Goal: Information Seeking & Learning: Compare options

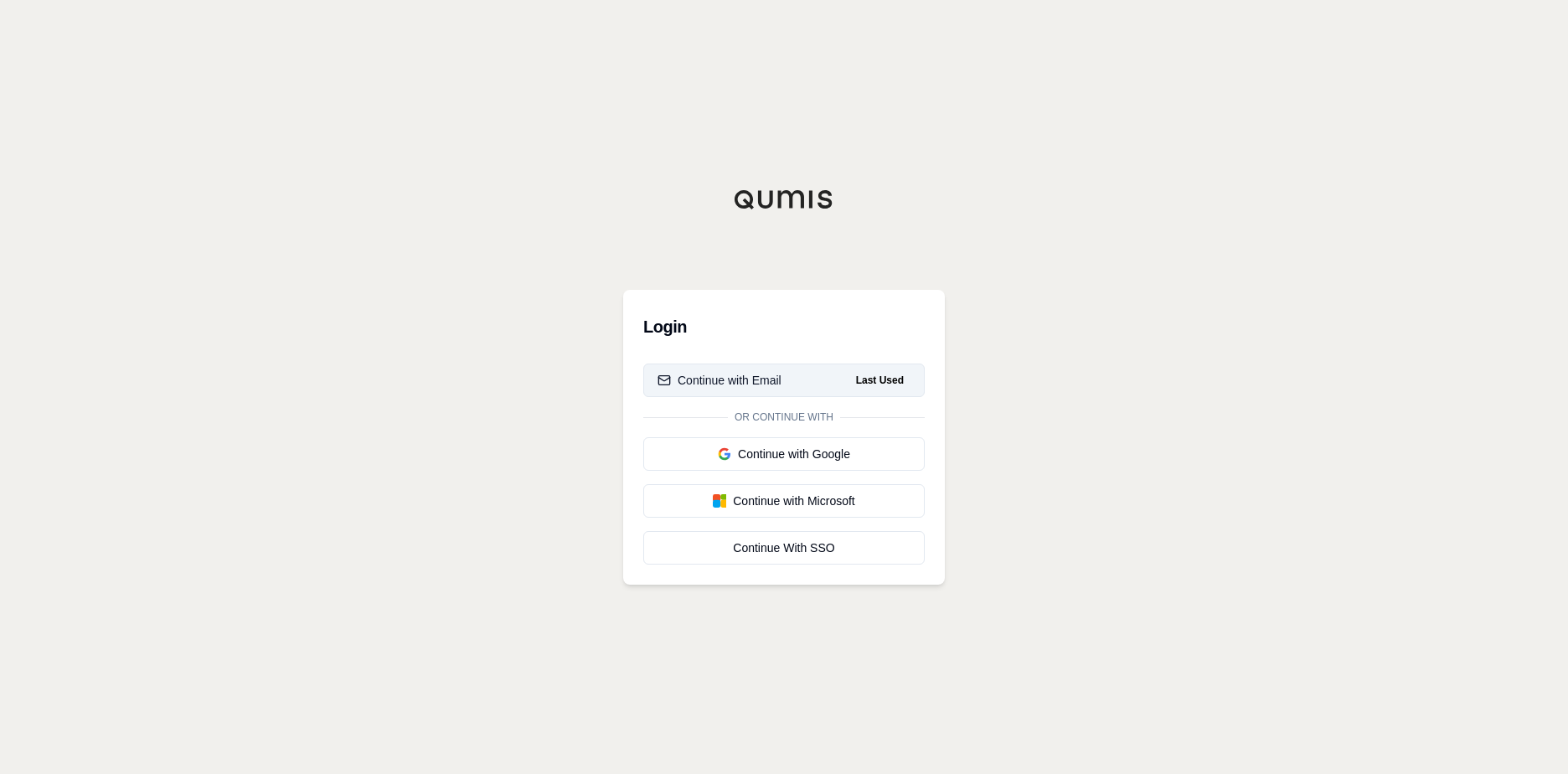
click at [767, 378] on div "Continue with Email" at bounding box center [720, 379] width 124 height 17
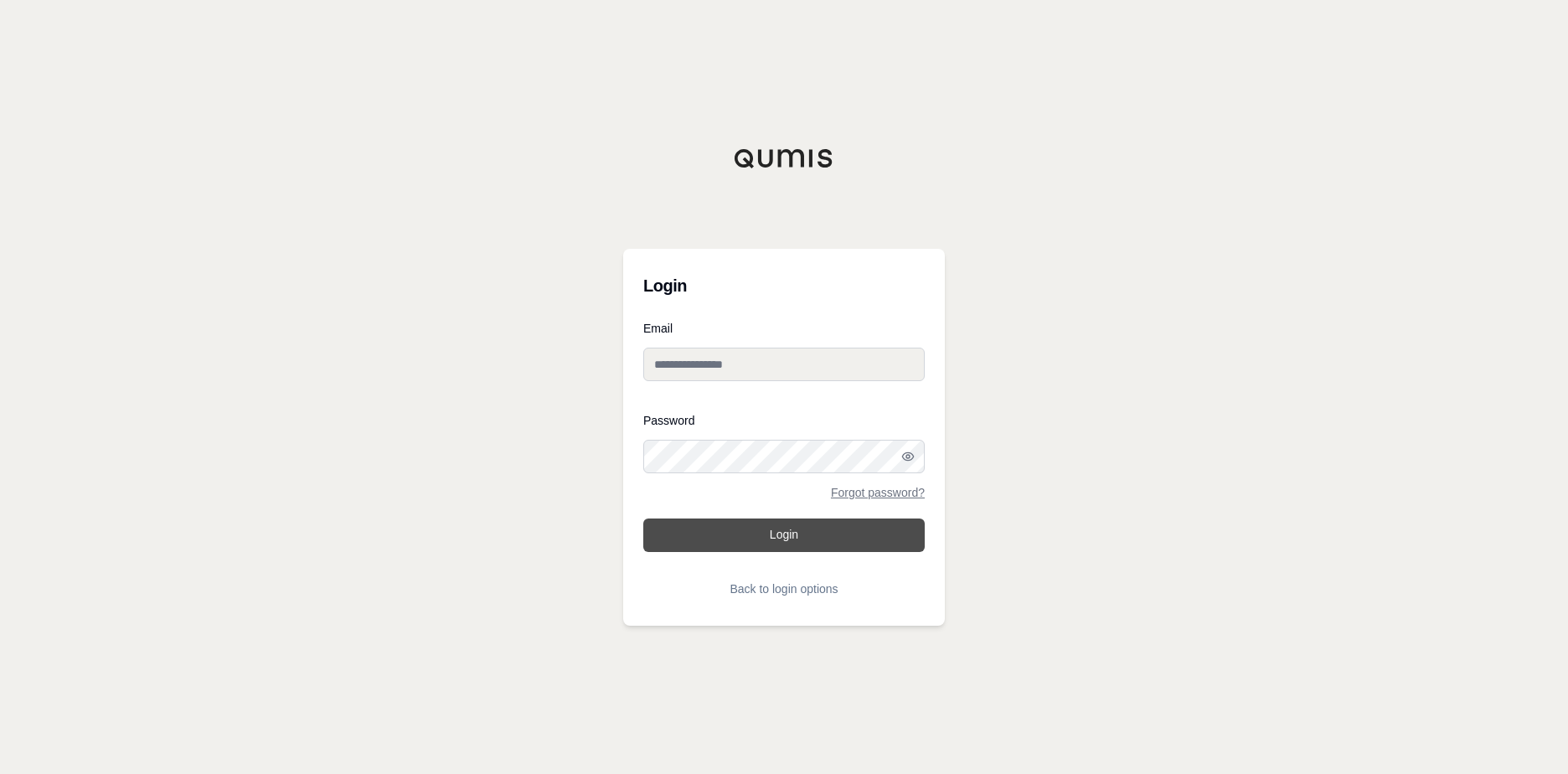
click at [787, 537] on button "Login" at bounding box center [783, 535] width 281 height 34
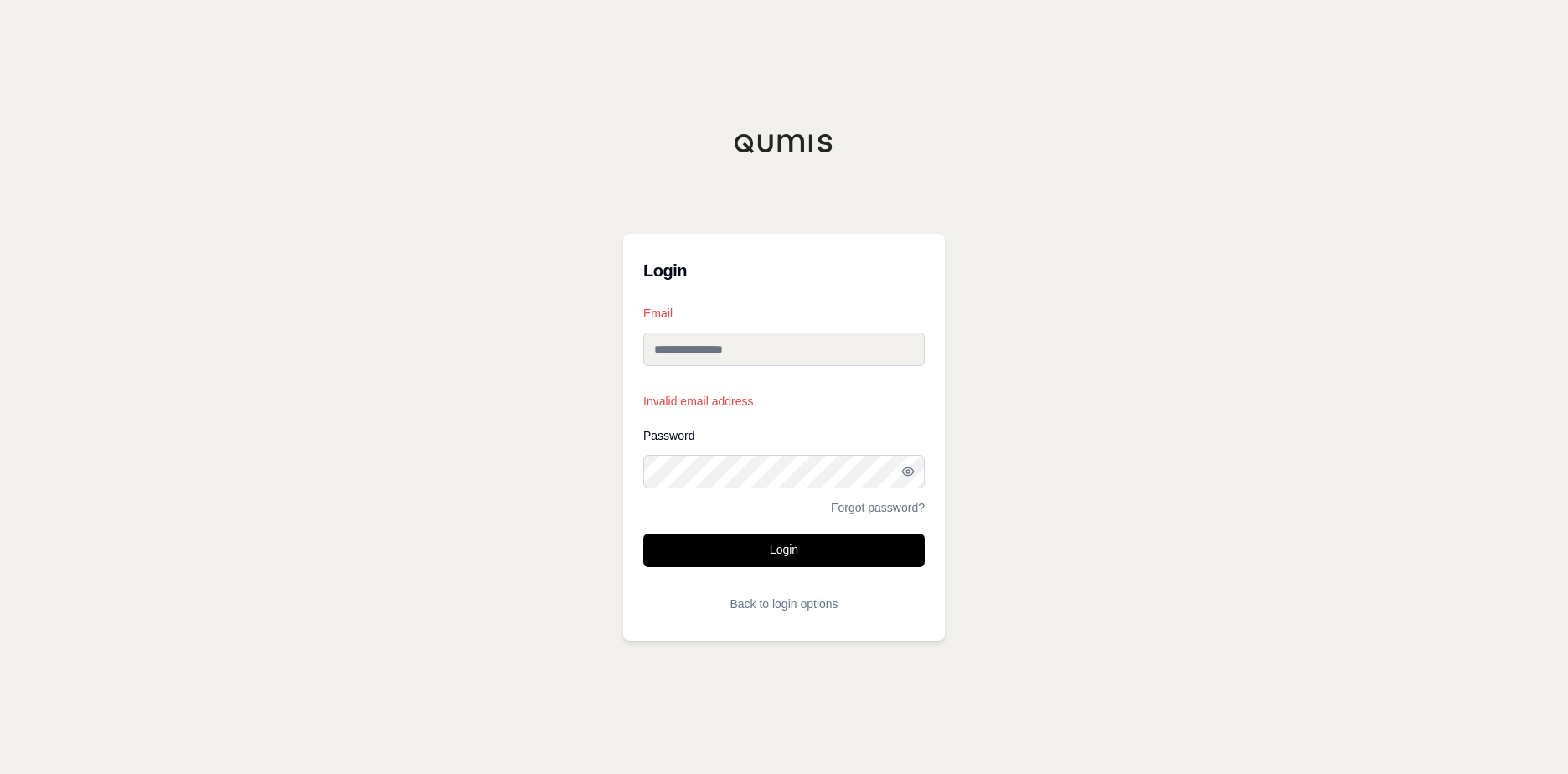
click at [718, 363] on input "Email" at bounding box center [783, 349] width 281 height 34
type input "**********"
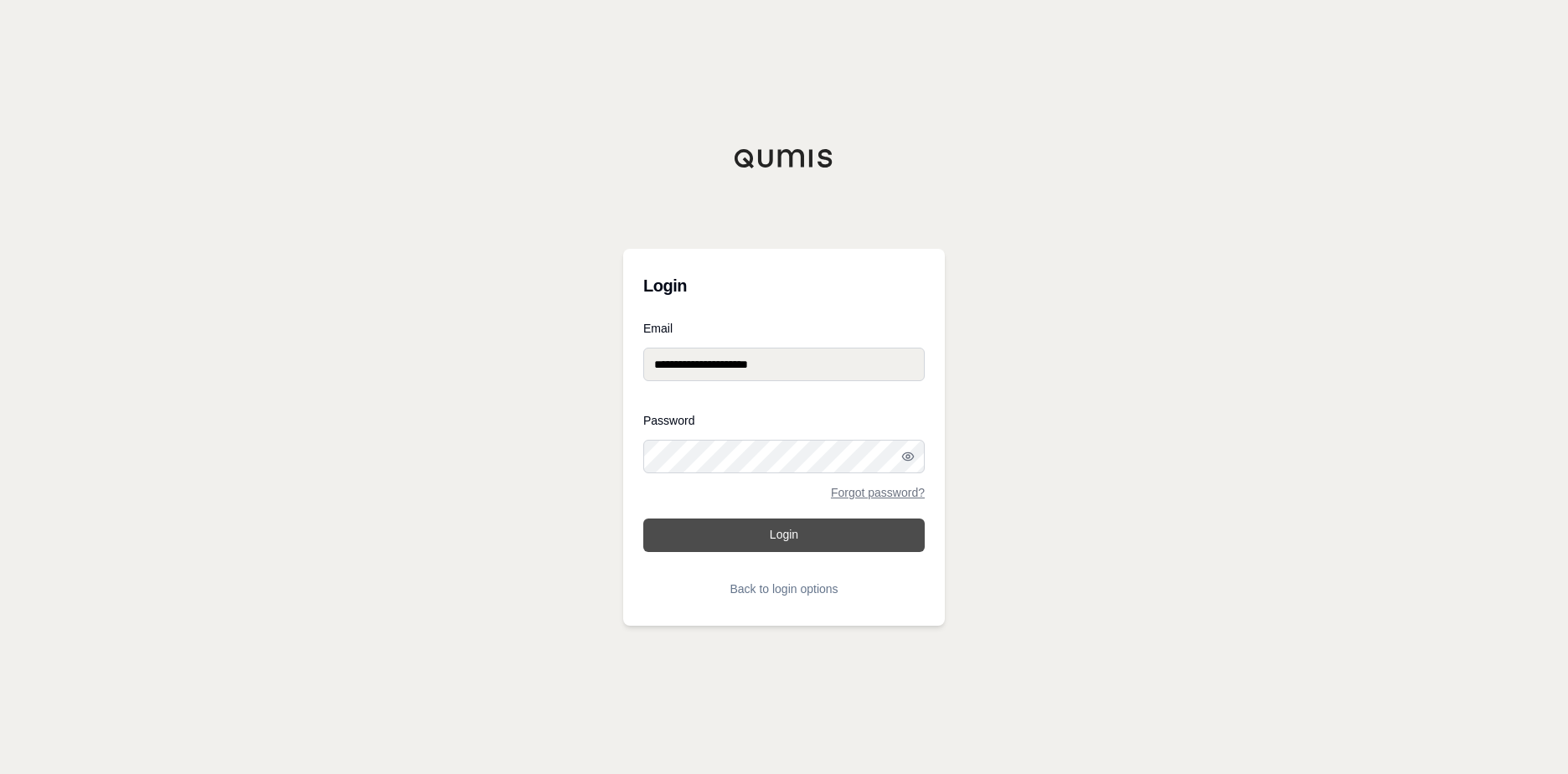
click at [795, 541] on button "Login" at bounding box center [783, 535] width 281 height 34
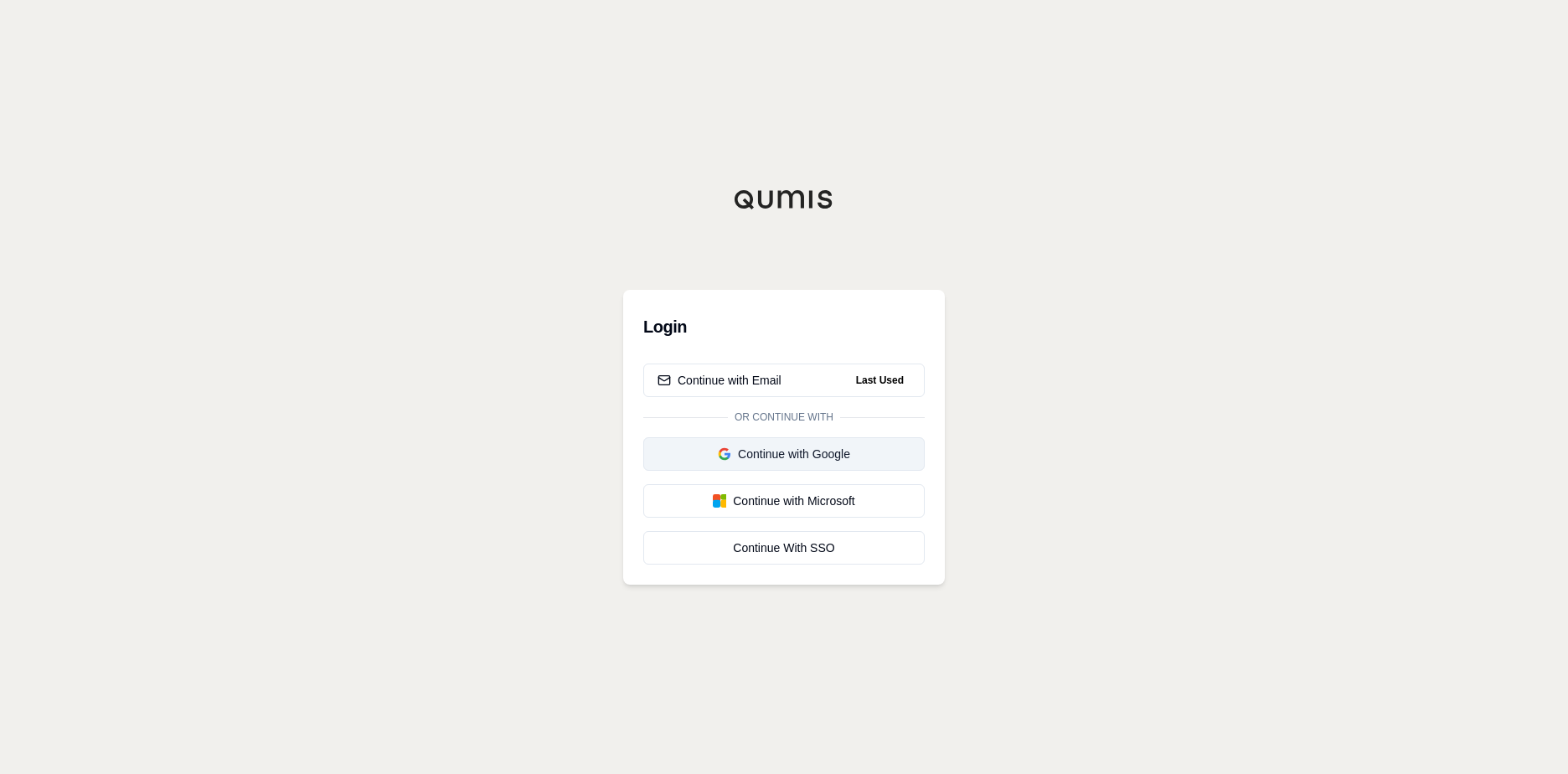
click at [835, 455] on div "Continue with Google" at bounding box center [784, 453] width 253 height 17
click at [796, 461] on div "Continue with Google" at bounding box center [750, 453] width 185 height 17
click at [793, 548] on div "Continue With SSO" at bounding box center [784, 547] width 253 height 17
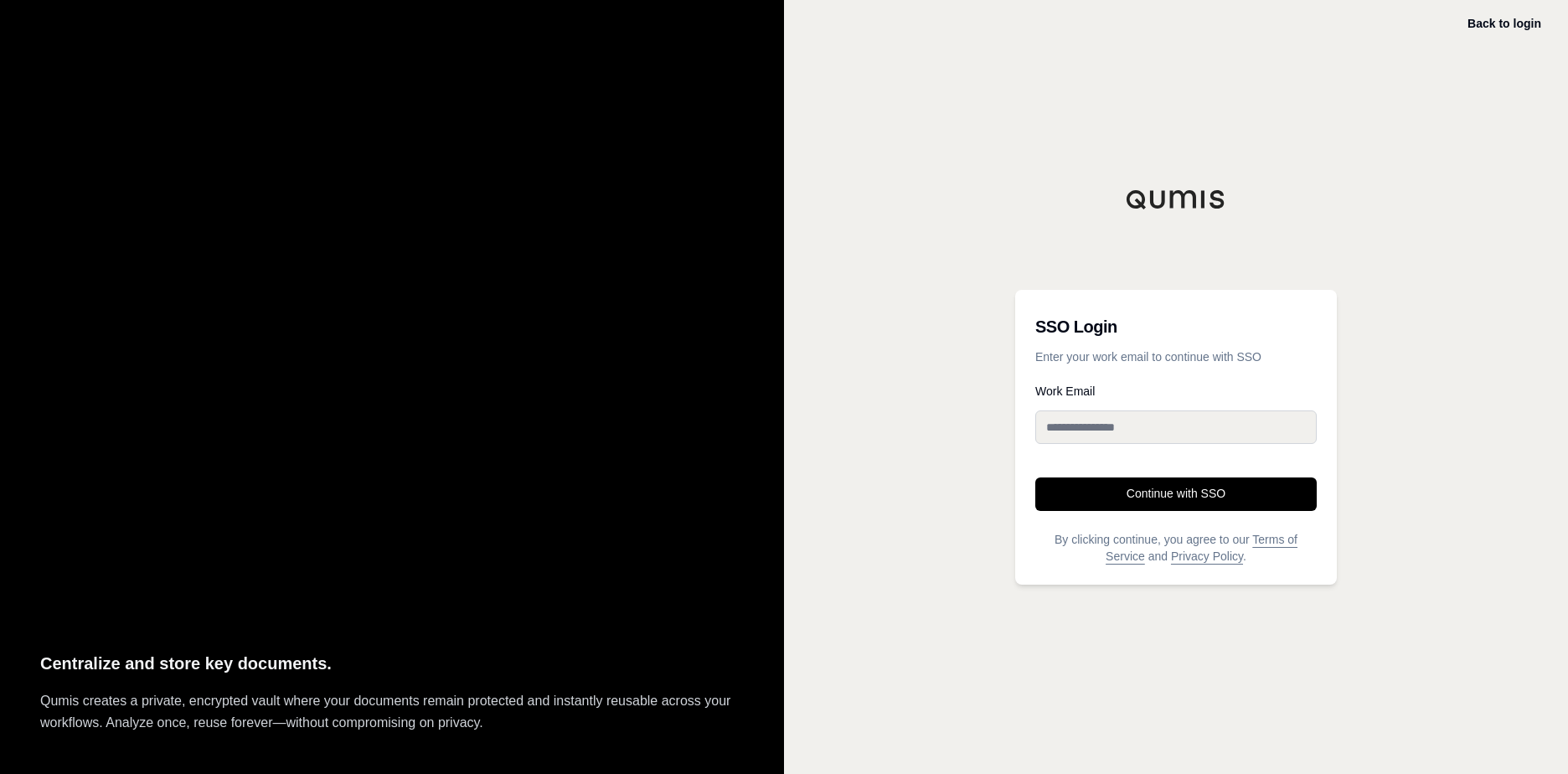
click at [1192, 432] on input "Work Email" at bounding box center [1176, 427] width 281 height 34
type input "**********"
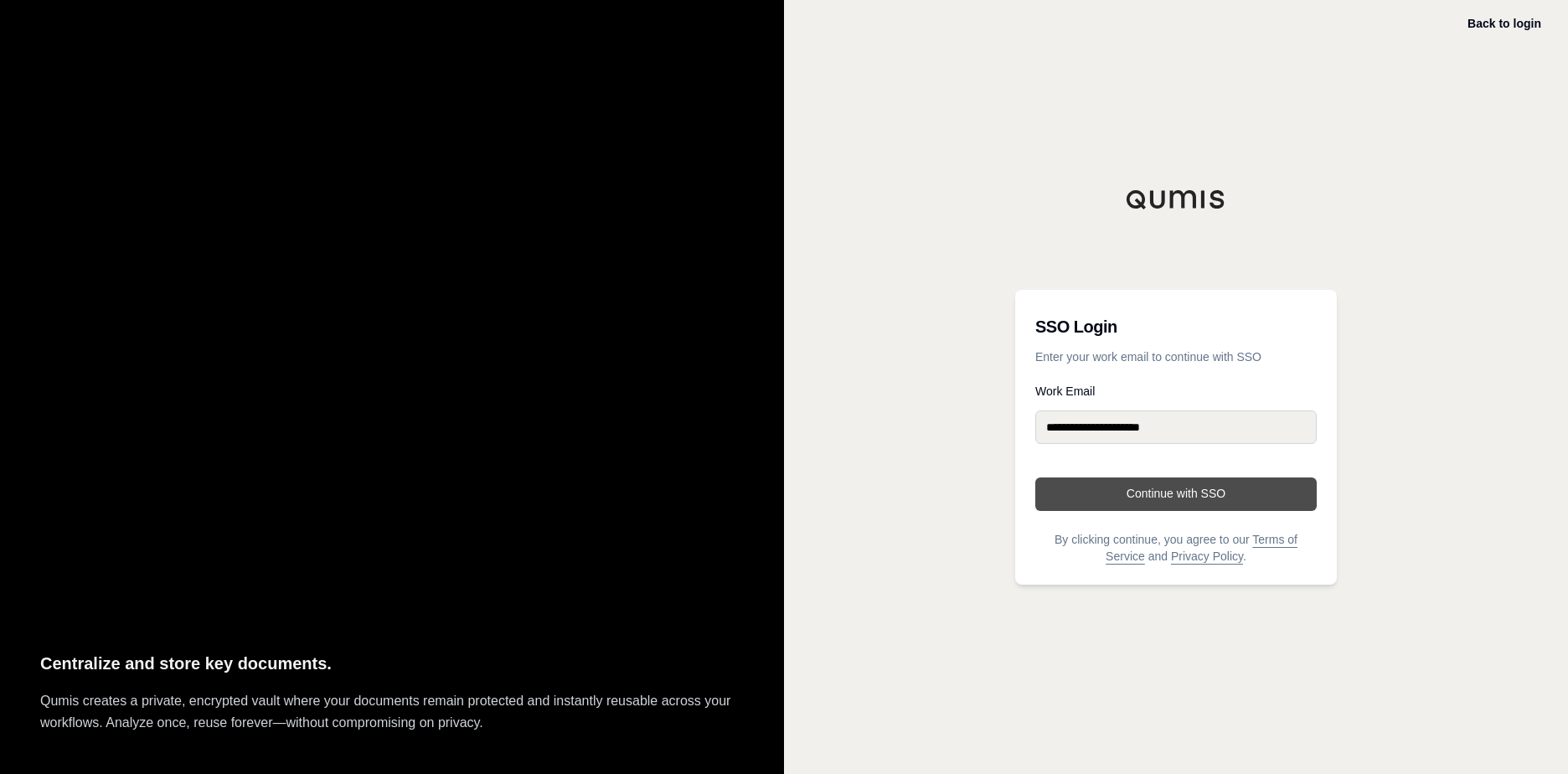
click at [1156, 496] on button "Continue with SSO" at bounding box center [1176, 494] width 281 height 34
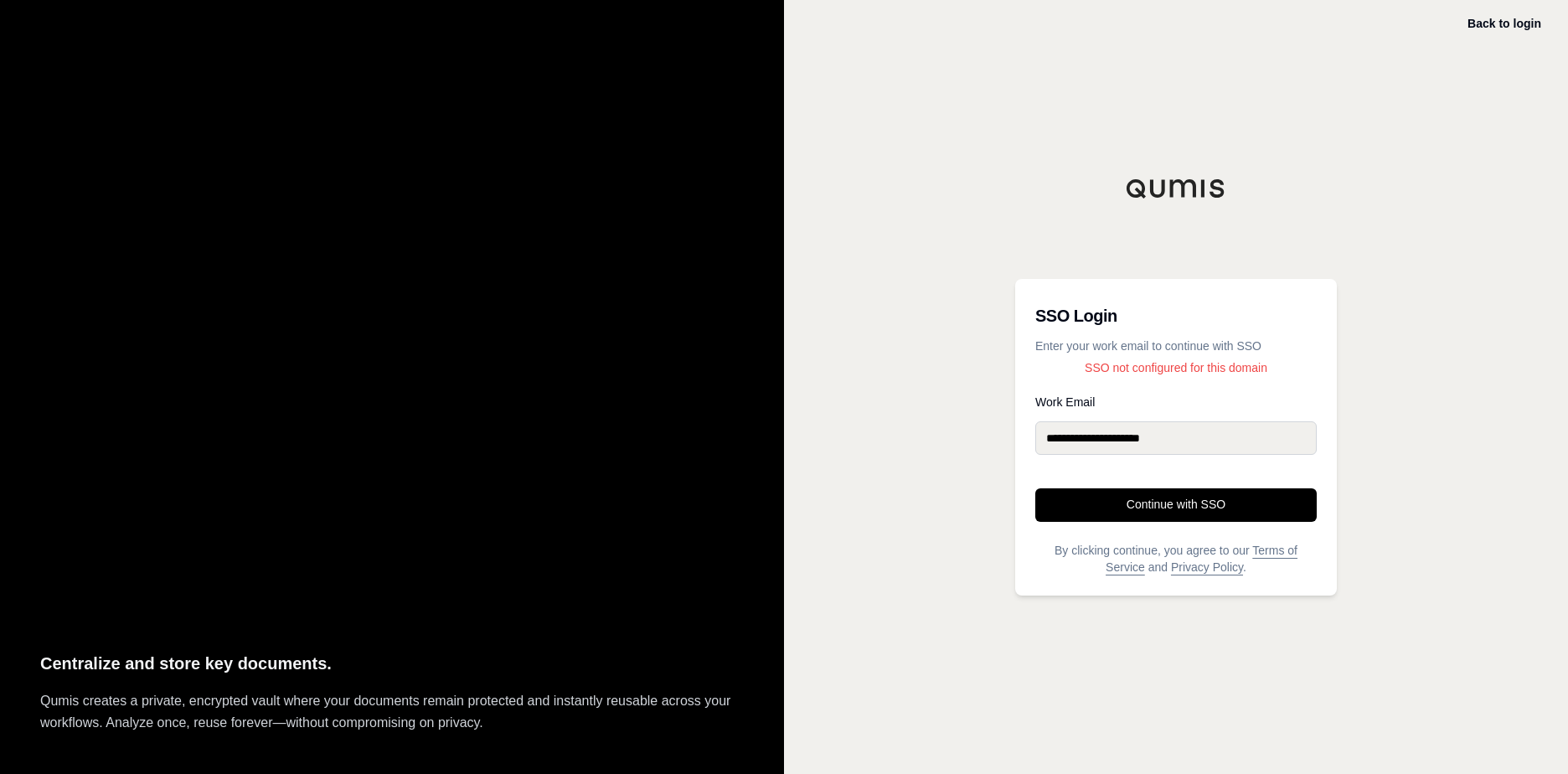
click at [1102, 442] on input "**********" at bounding box center [1176, 437] width 281 height 34
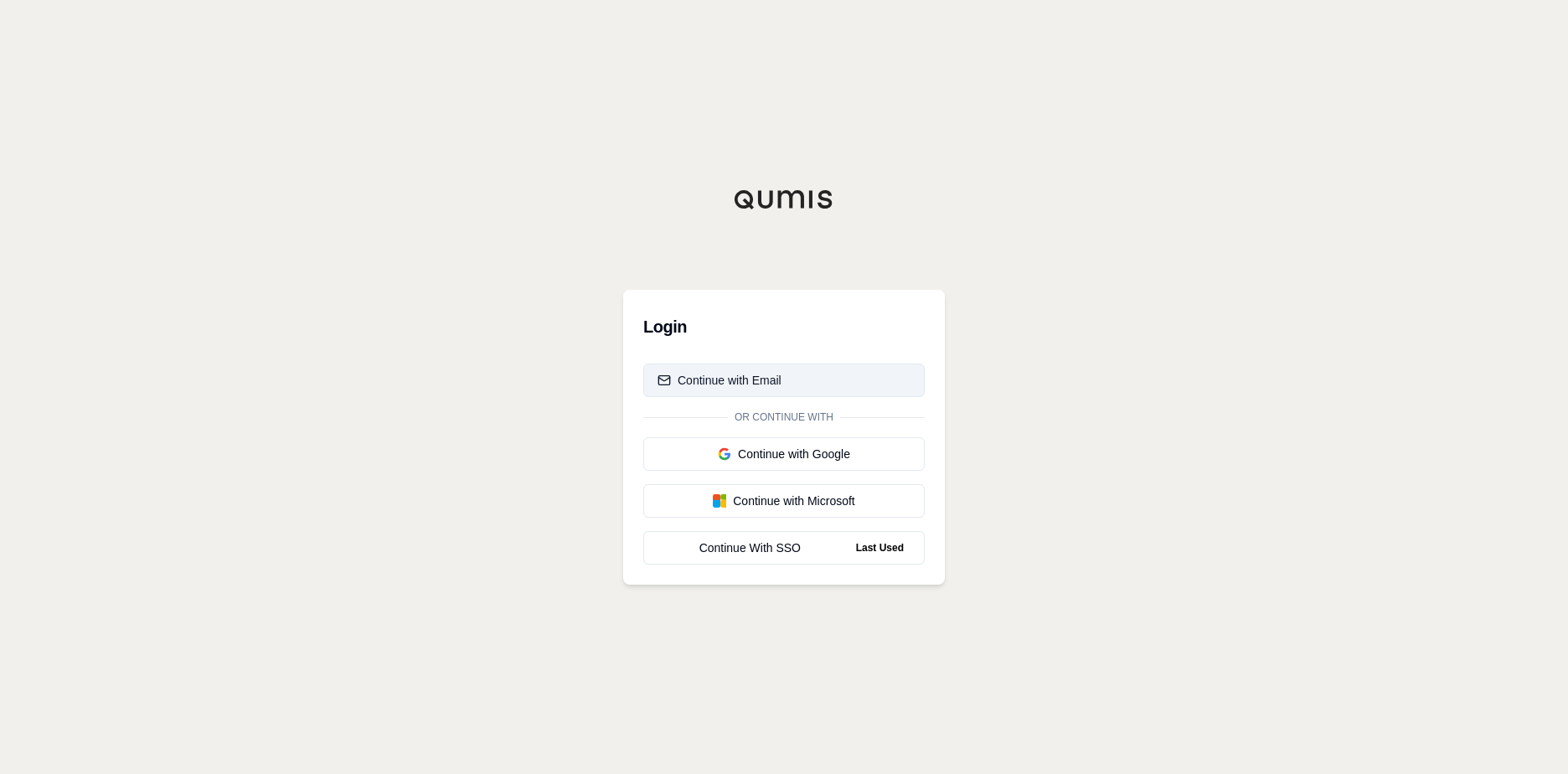
click at [748, 378] on div "Continue with Email" at bounding box center [720, 379] width 124 height 17
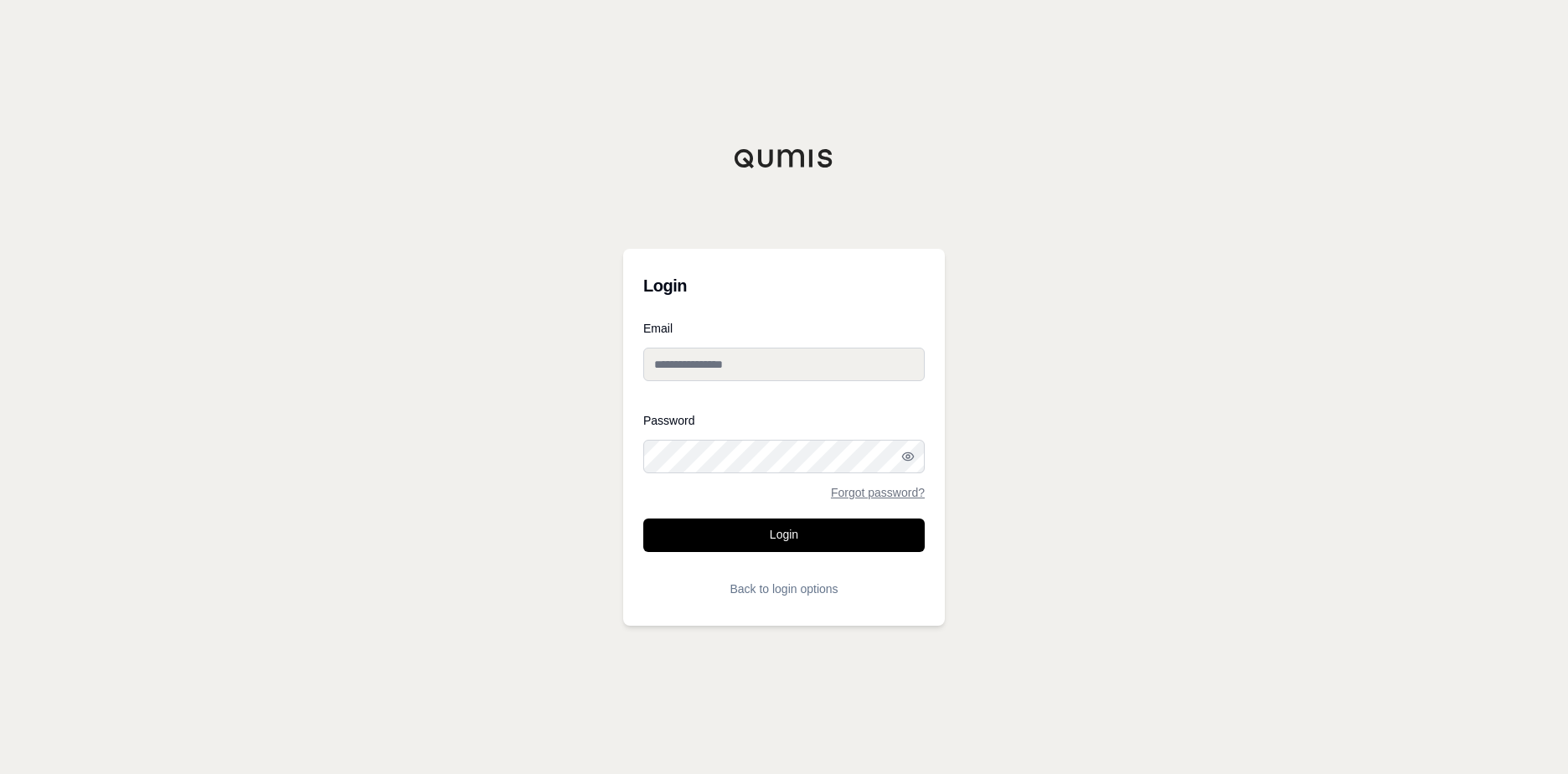
click at [685, 364] on input "Email" at bounding box center [783, 364] width 281 height 34
type input "**********"
click at [706, 473] on div "Password Forgot password?" at bounding box center [783, 457] width 281 height 83
click at [808, 542] on button "Login" at bounding box center [783, 535] width 281 height 34
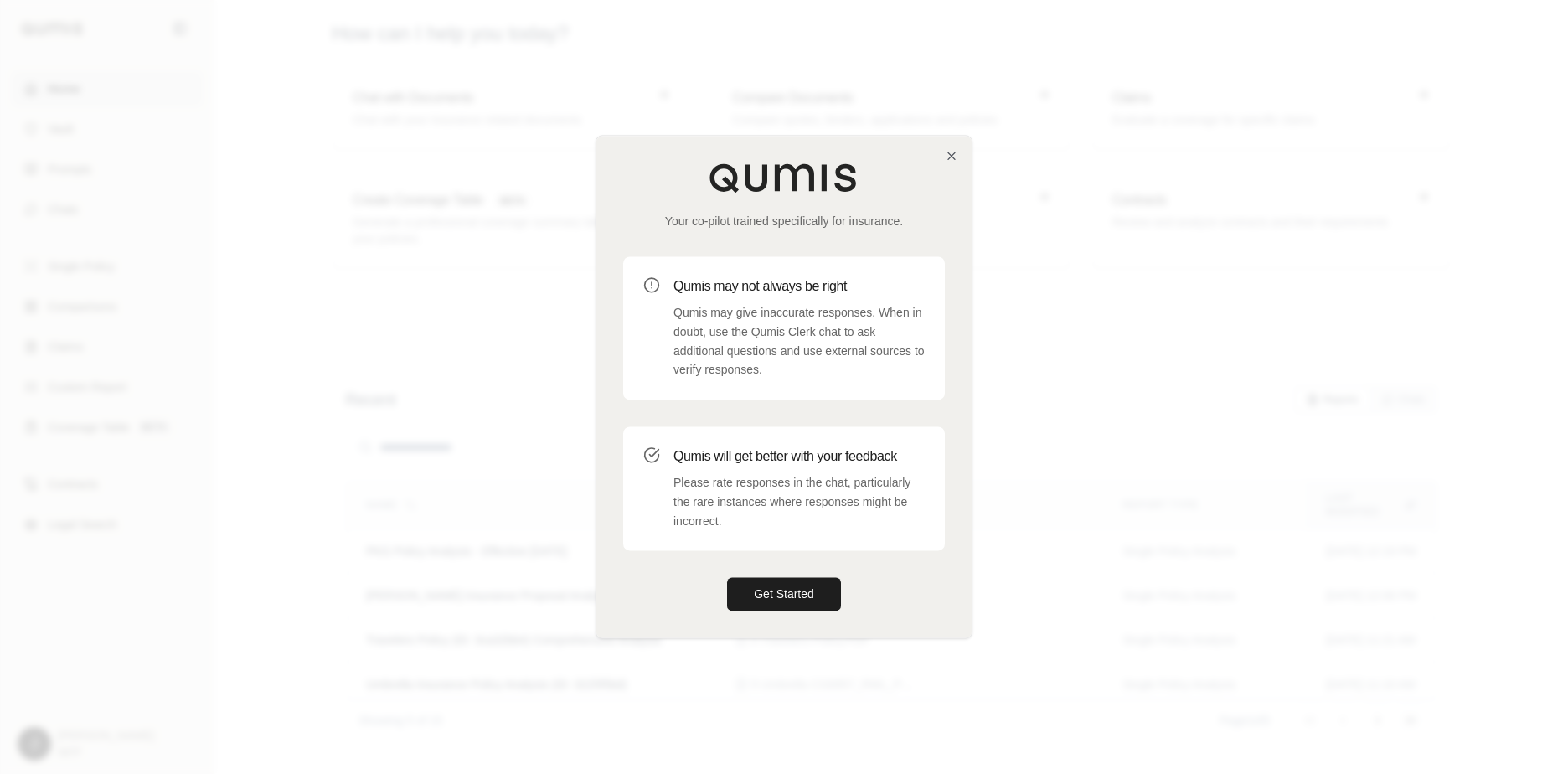
click at [939, 161] on div "Your co-pilot trained specifically for insurance. Qumis may not always be right…" at bounding box center [783, 386] width 375 height 502
click at [948, 161] on icon "button" at bounding box center [951, 155] width 13 height 13
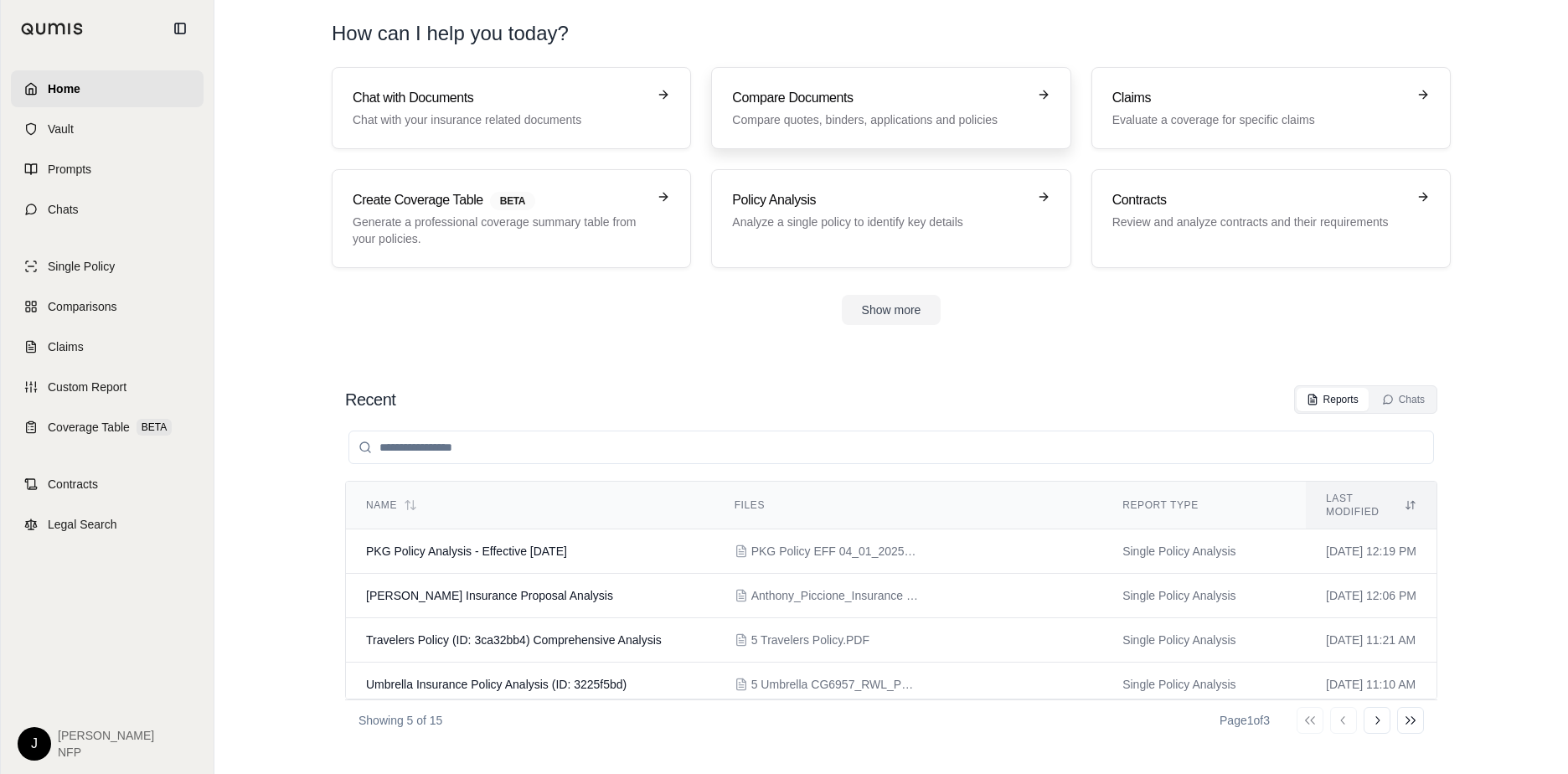
click at [866, 115] on p "Compare quotes, binders, applications and policies" at bounding box center [879, 119] width 294 height 17
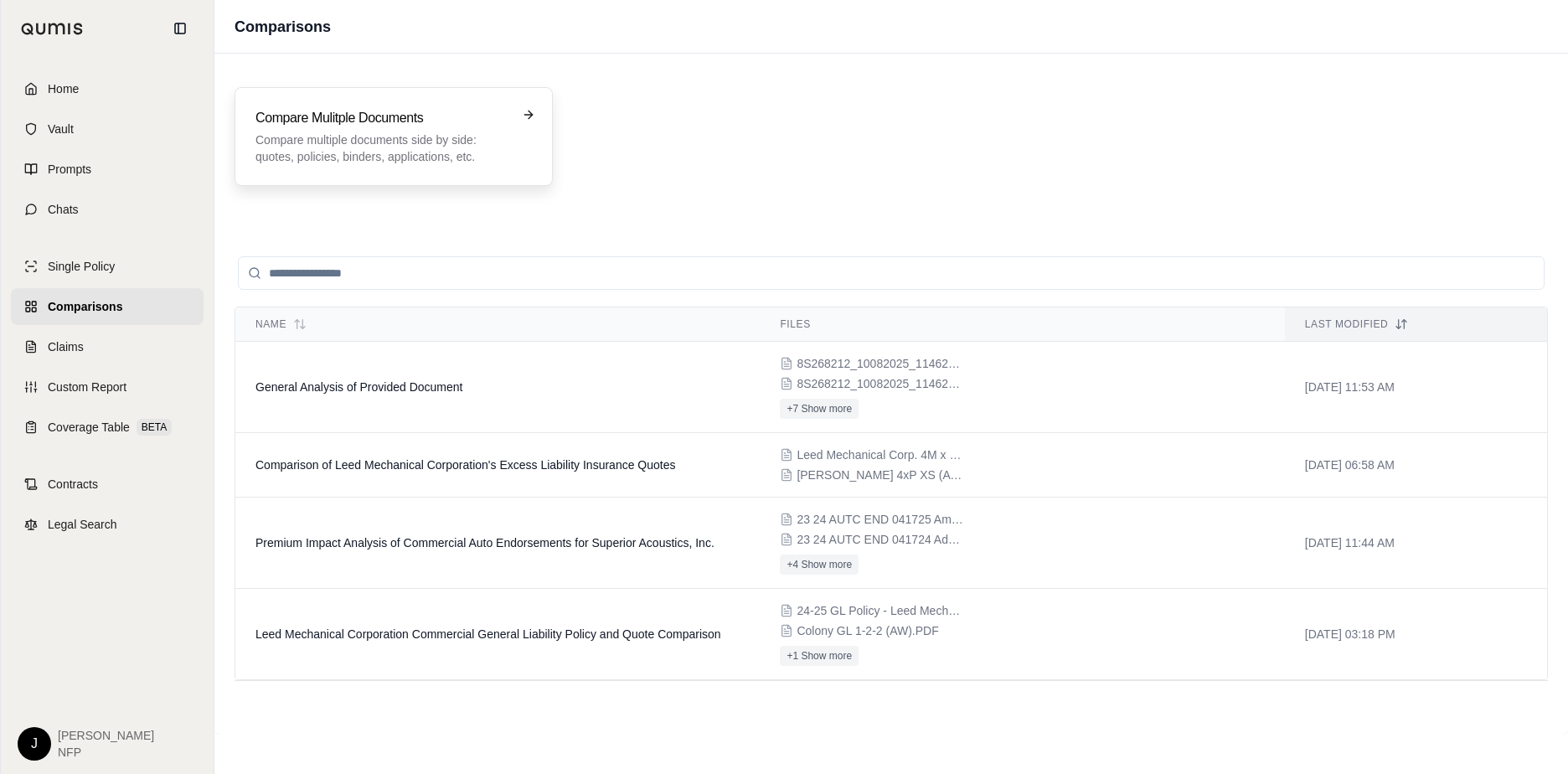
click at [405, 148] on p "Compare multiple documents side by side: quotes, policies, binders, application…" at bounding box center [382, 148] width 253 height 34
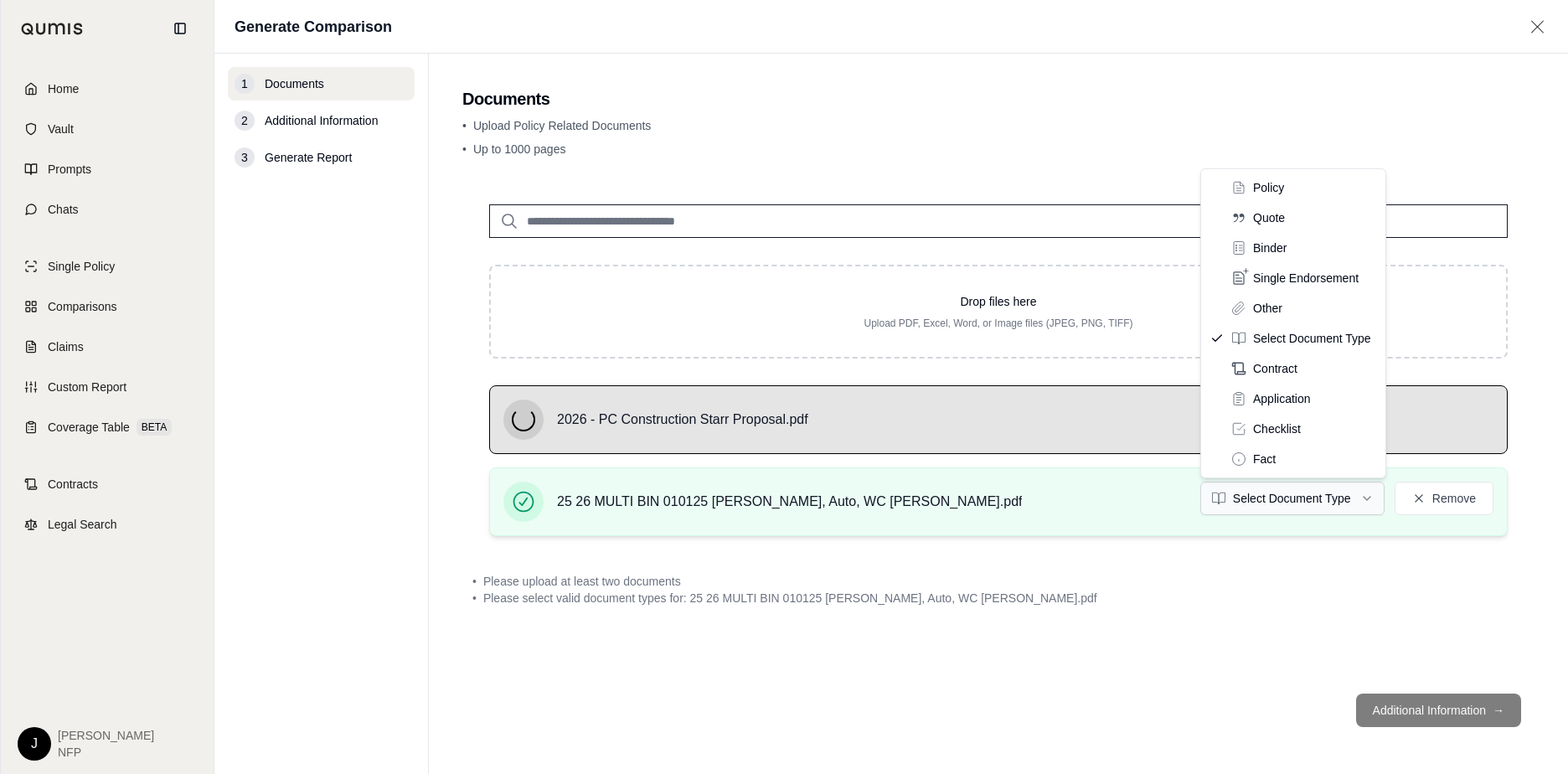
click at [1351, 499] on html "Home Vault Prompts Chats Single Policy Comparisons Claims Custom Report Coverag…" at bounding box center [784, 387] width 1568 height 774
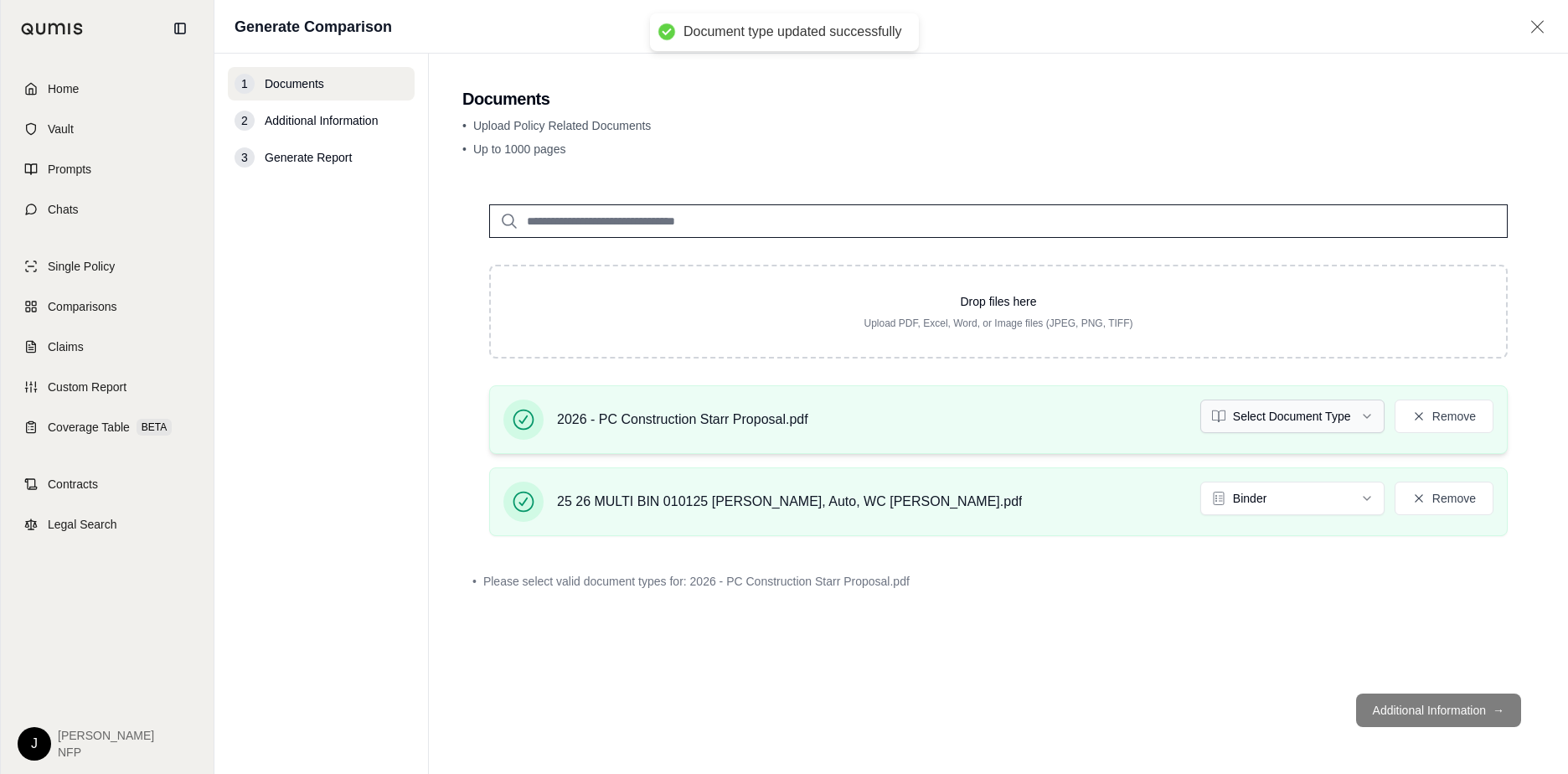
click at [1344, 420] on html "Document type updated successfully Home Vault Prompts Chats Single Policy Compa…" at bounding box center [784, 387] width 1568 height 774
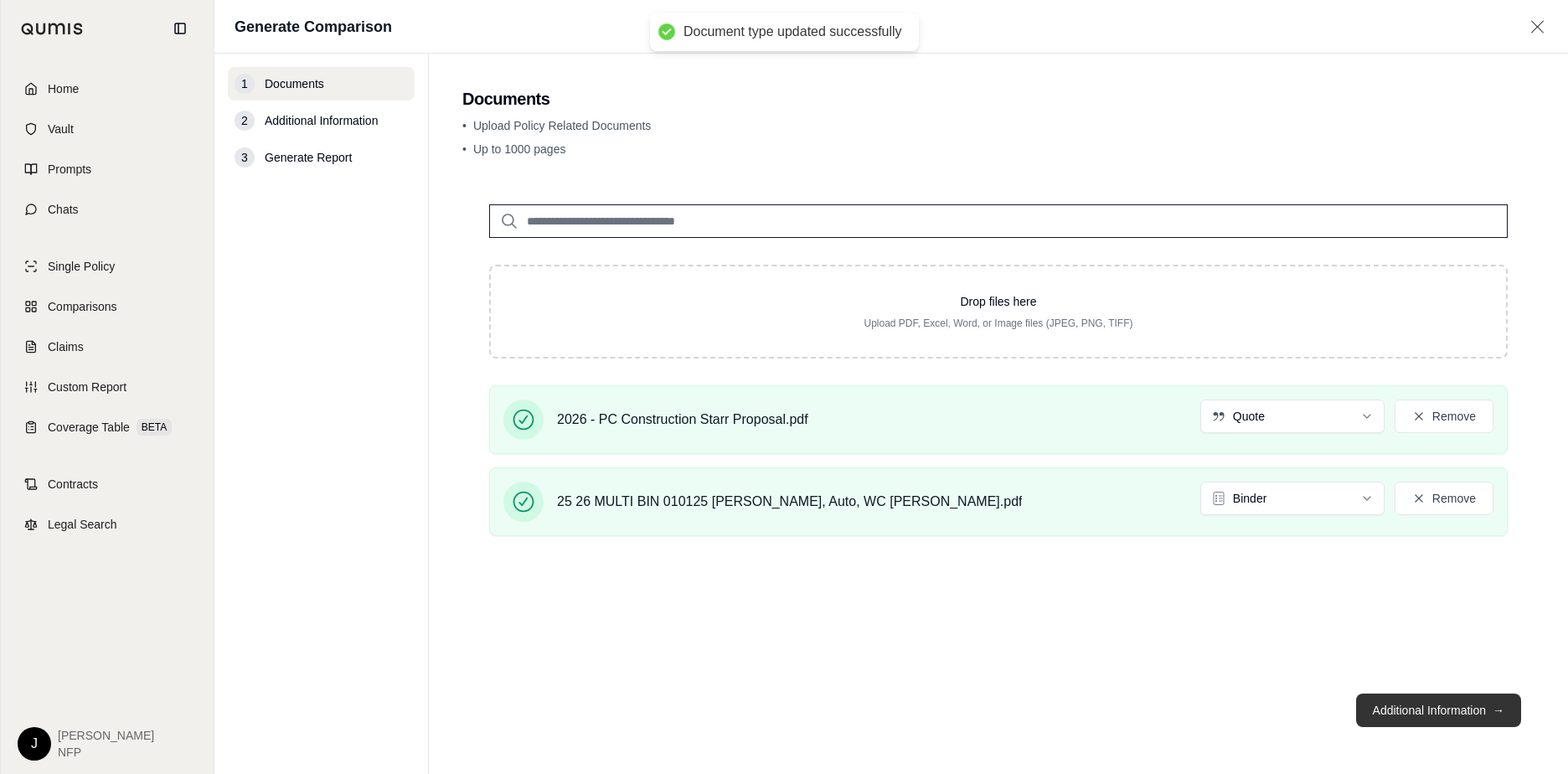
click at [1412, 716] on button "Additional Information →" at bounding box center [1439, 710] width 165 height 34
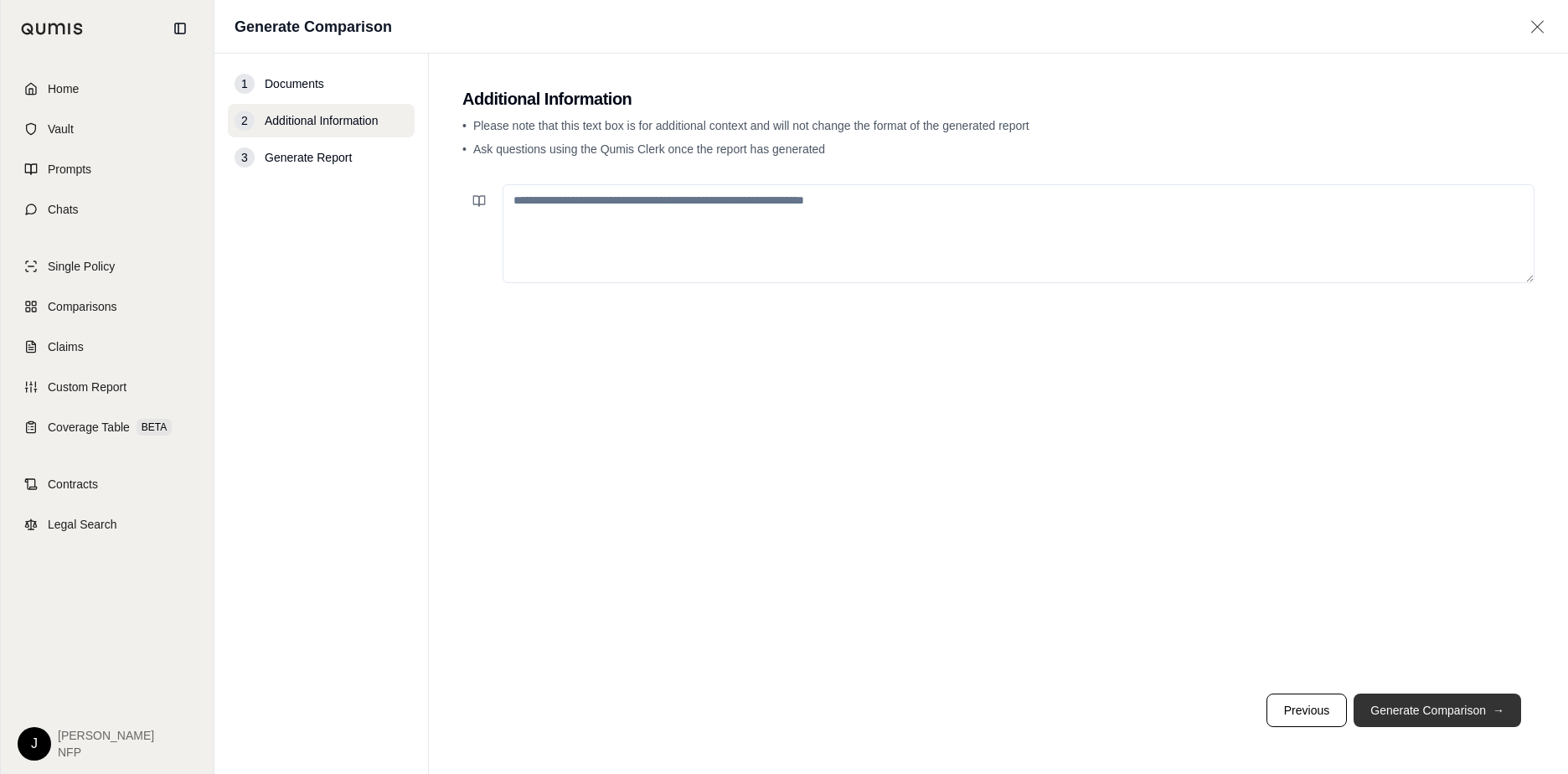
click at [1429, 706] on button "Generate Comparison →" at bounding box center [1437, 710] width 168 height 34
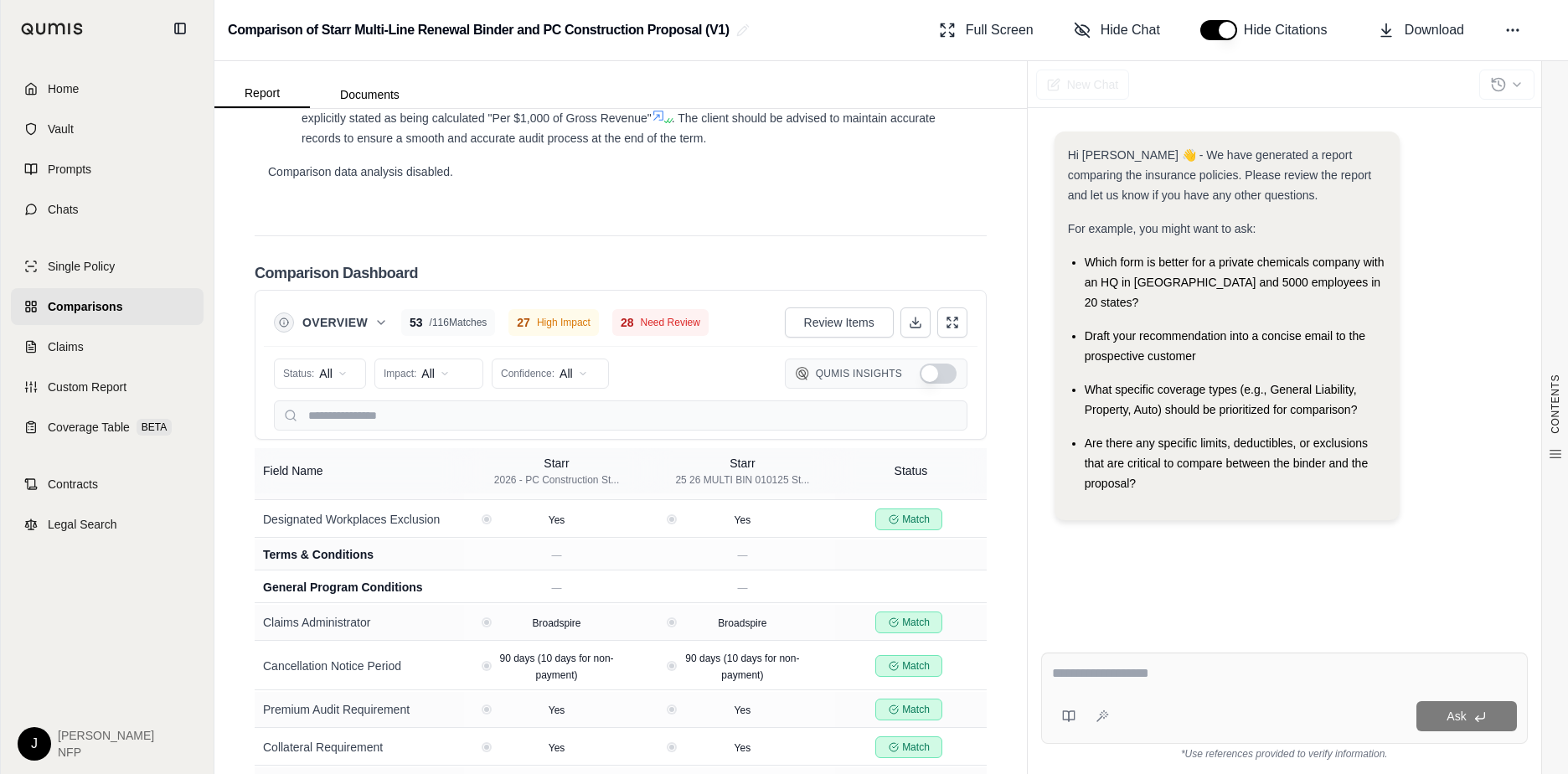
scroll to position [3598, 0]
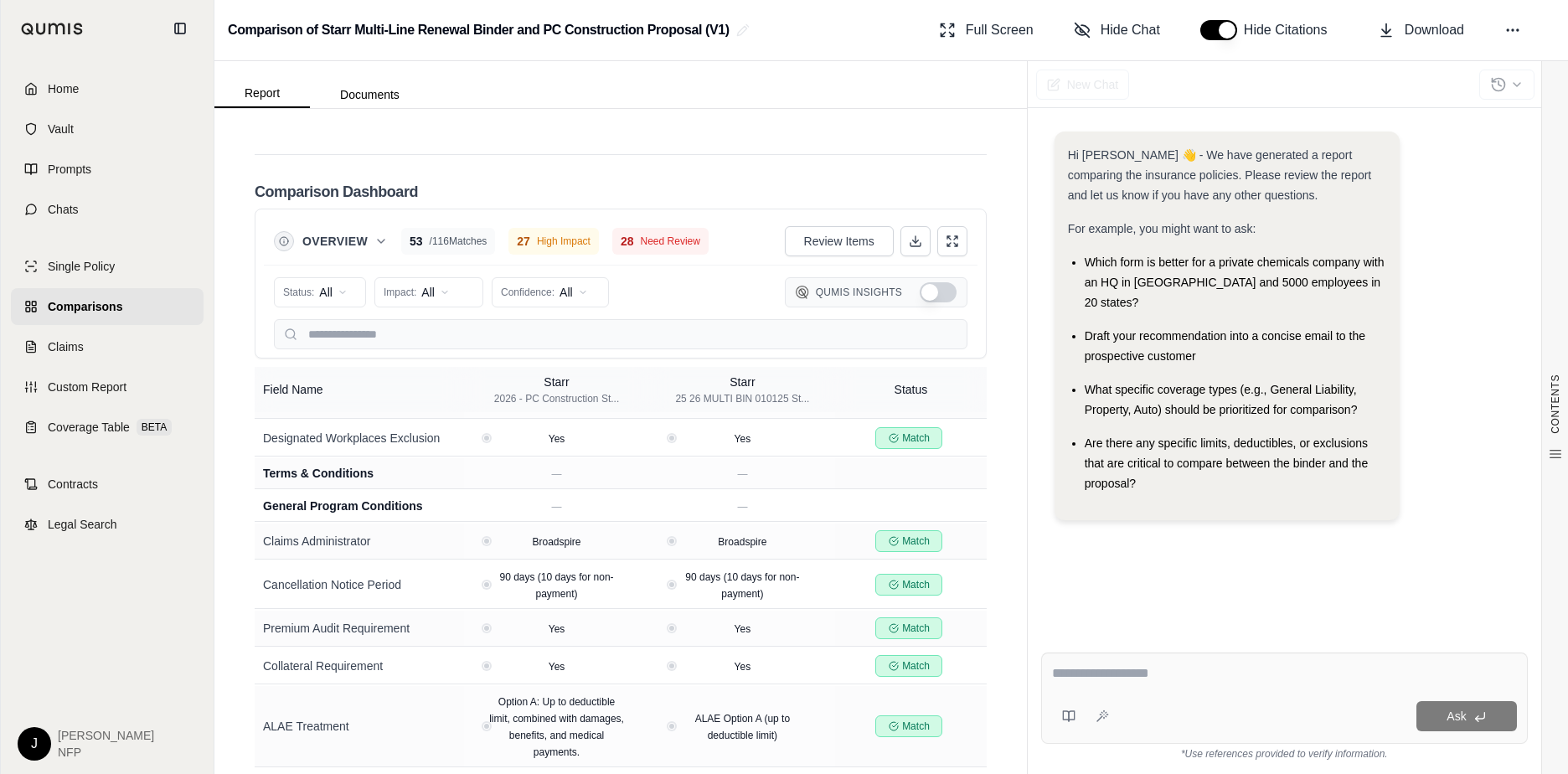
click at [1153, 703] on div "Ask" at bounding box center [1316, 716] width 401 height 30
click at [1129, 680] on textarea at bounding box center [1284, 673] width 465 height 20
type textarea "*"
type textarea "**********"
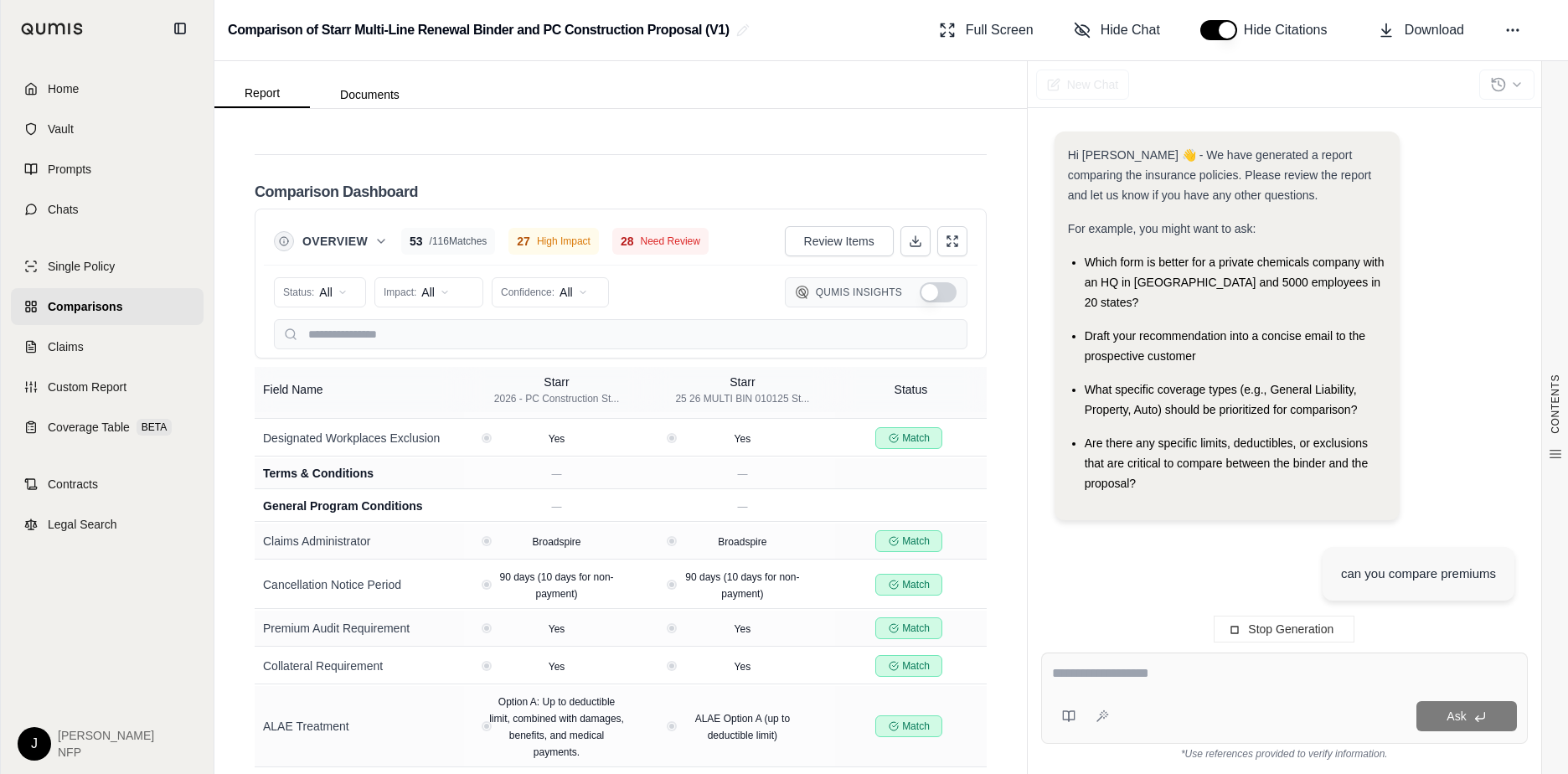
scroll to position [82, 0]
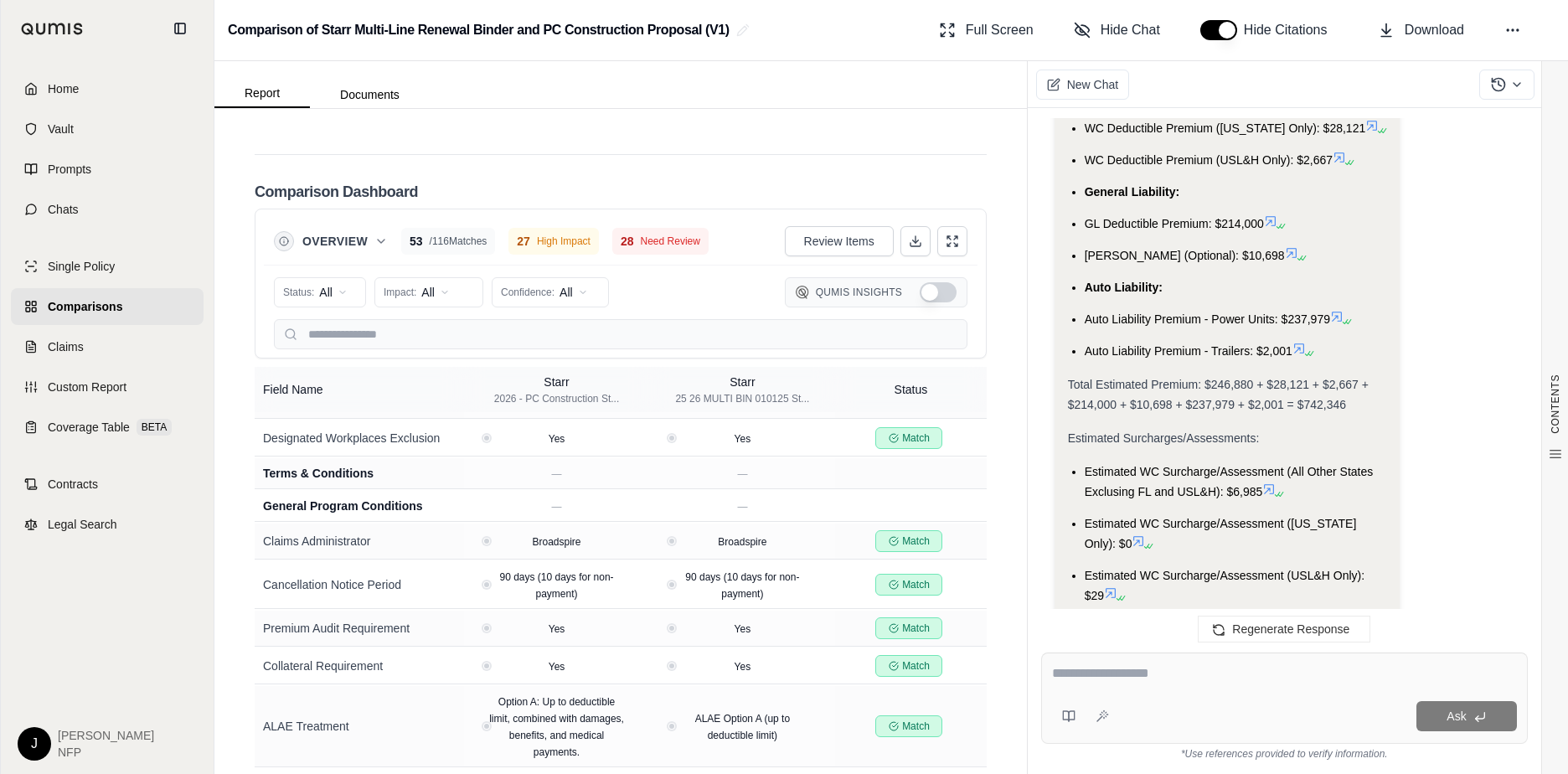
scroll to position [1895, 0]
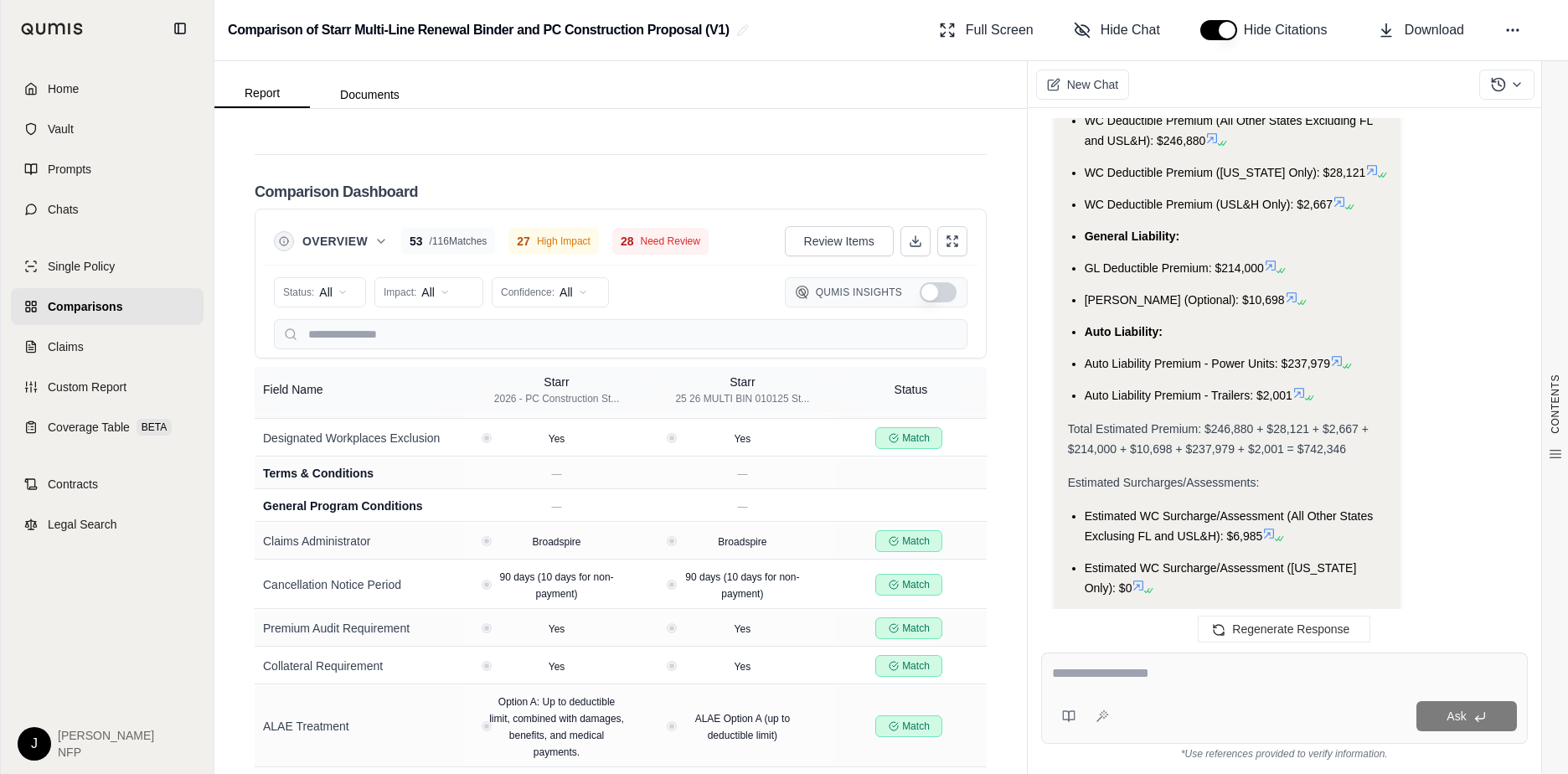
click at [1139, 679] on textarea at bounding box center [1284, 673] width 465 height 20
type textarea "**********"
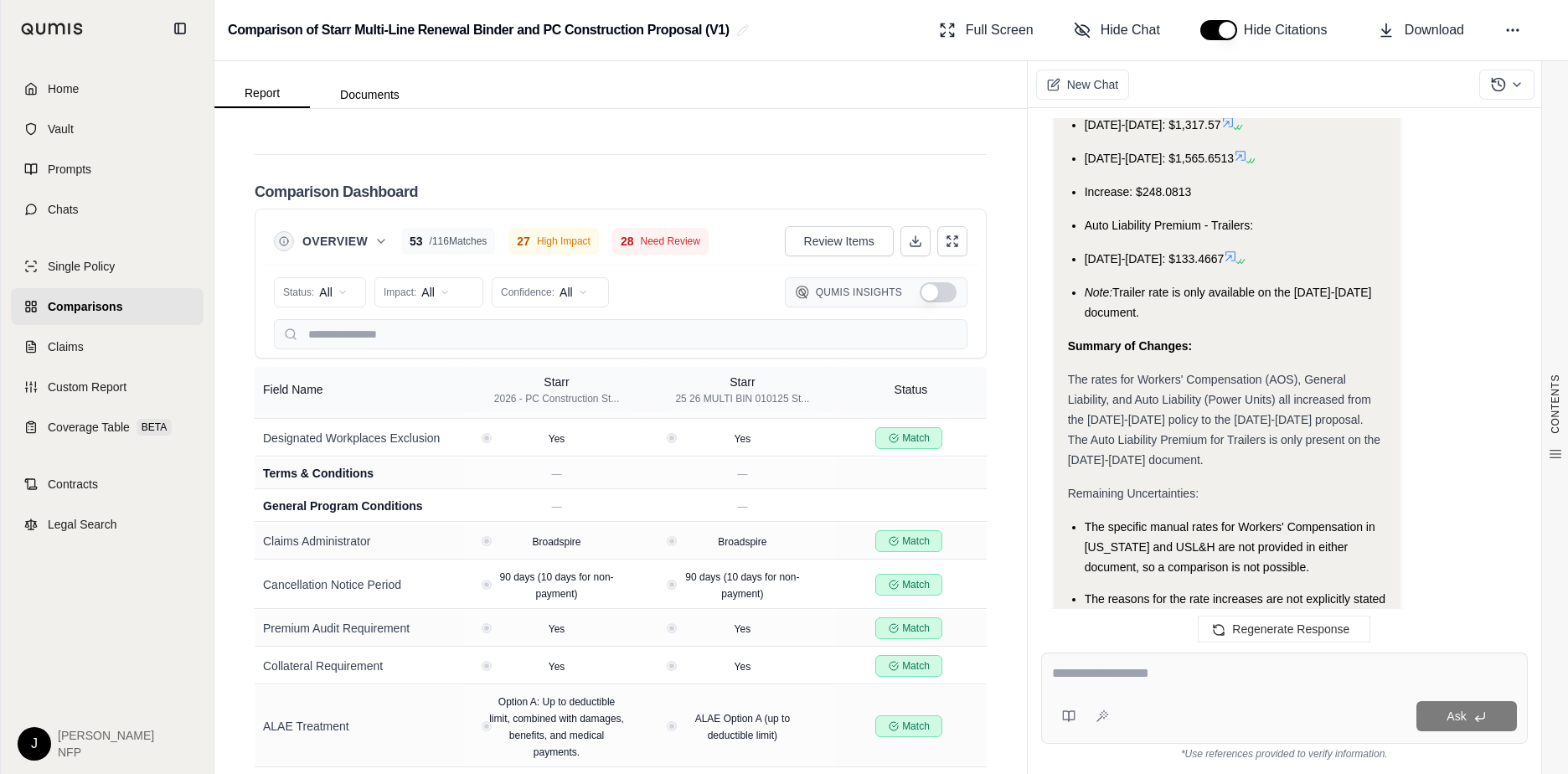
scroll to position [5828, 0]
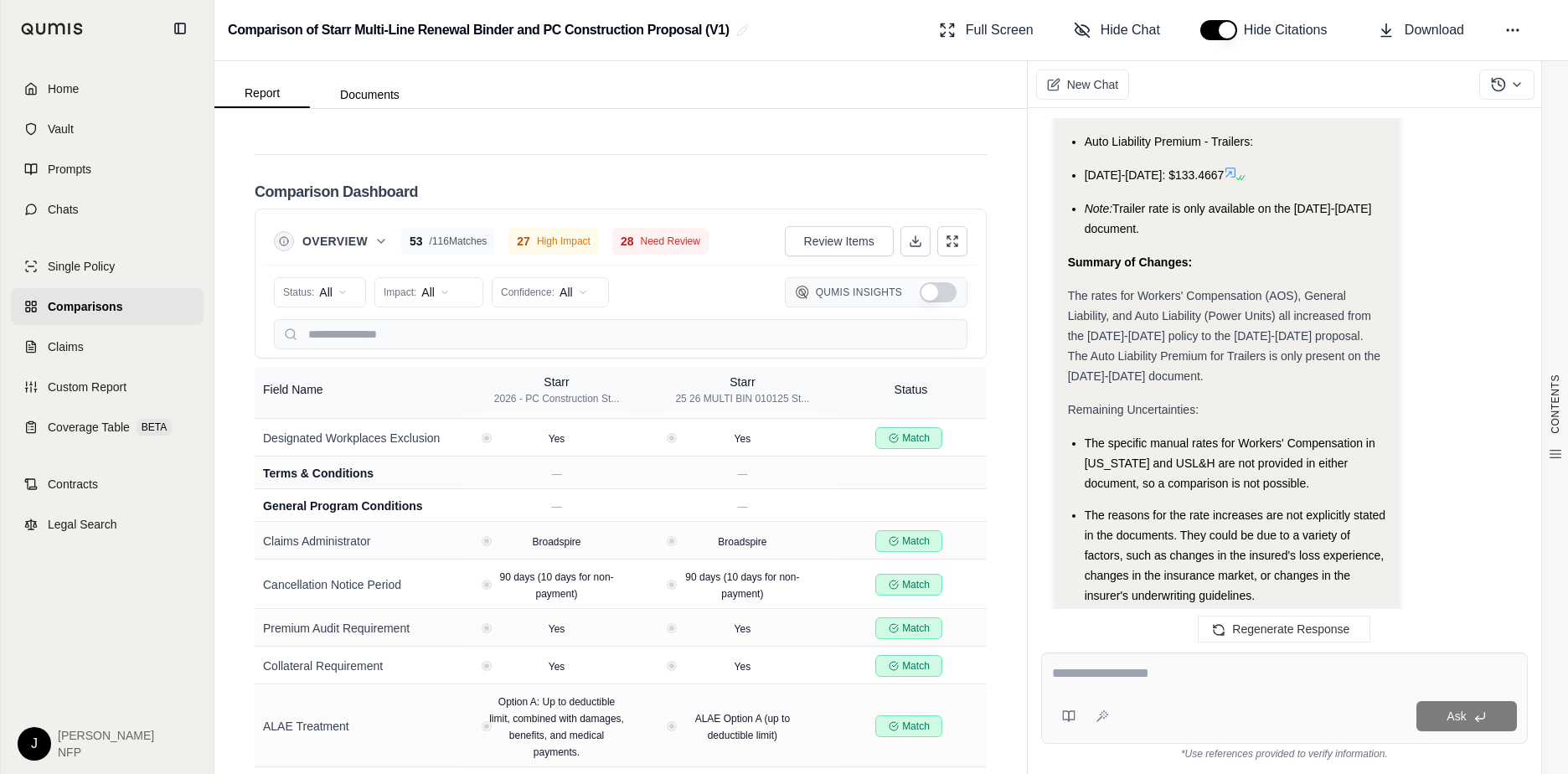
click at [1188, 684] on div at bounding box center [1284, 677] width 465 height 26
click at [1137, 671] on textarea at bounding box center [1284, 673] width 465 height 20
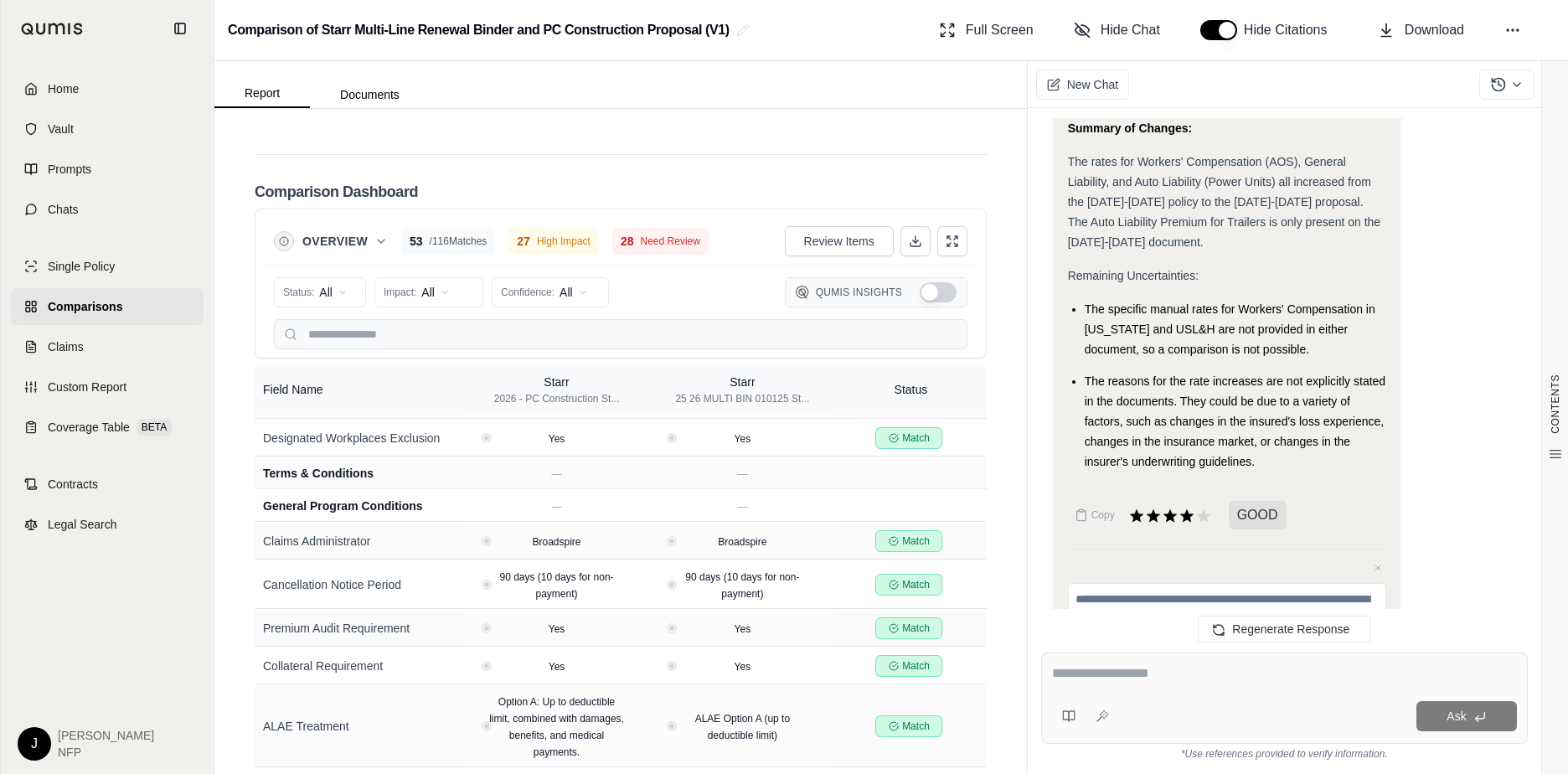
scroll to position [5966, 0]
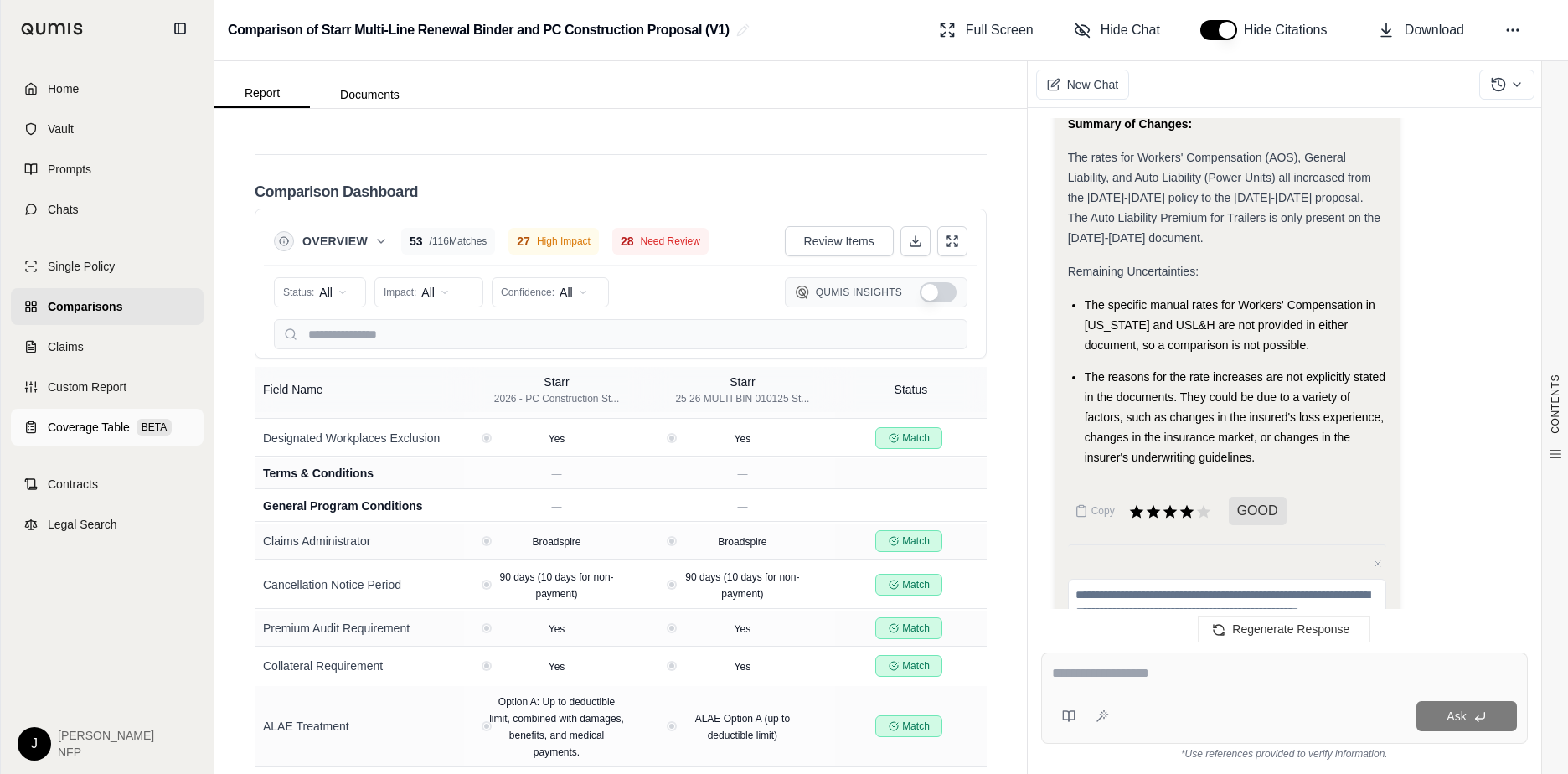
click at [98, 426] on span "Coverage Table" at bounding box center [89, 426] width 82 height 17
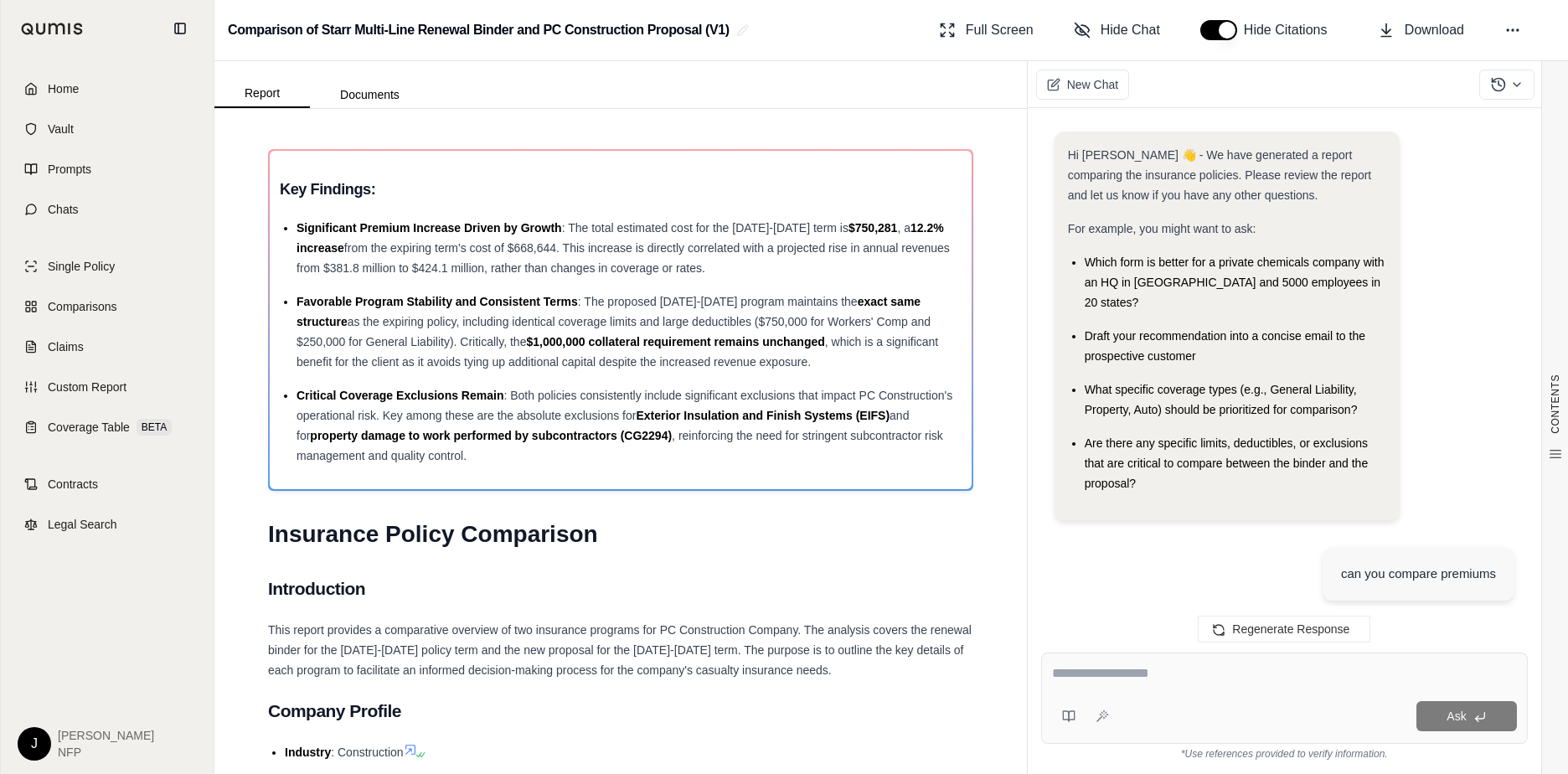
scroll to position [5828, 0]
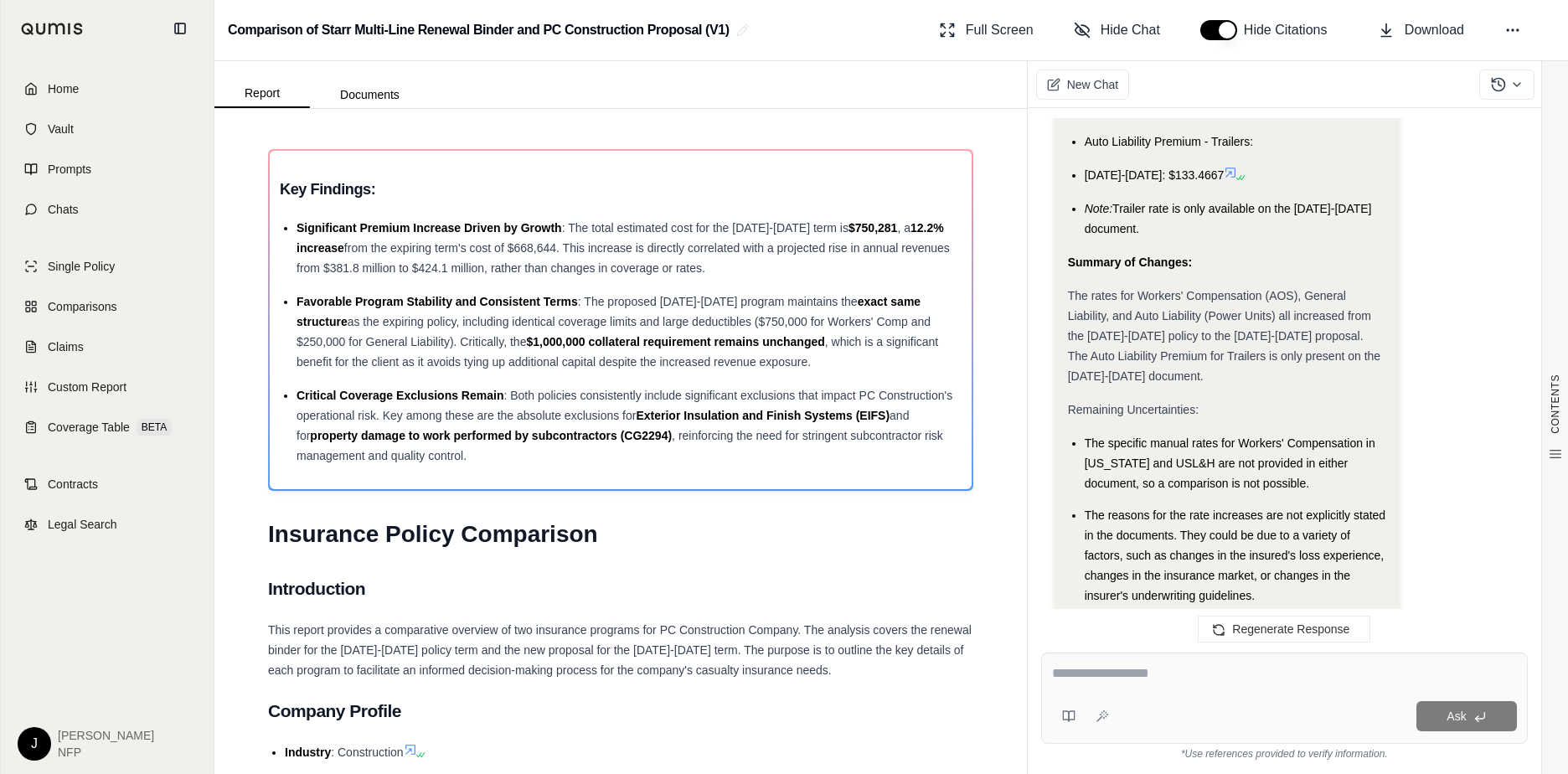
click at [1114, 682] on textarea at bounding box center [1284, 673] width 465 height 20
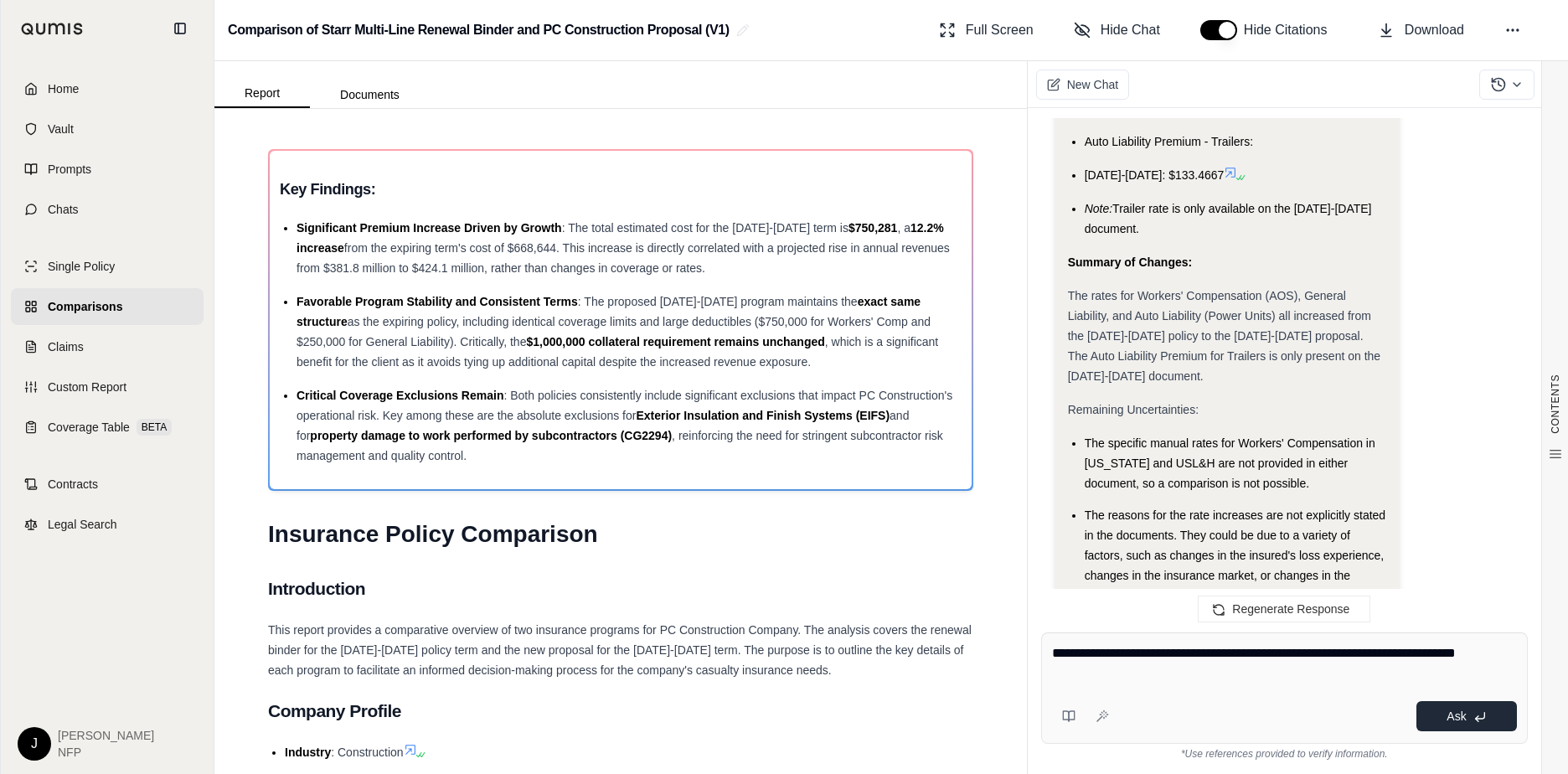
type textarea "**********"
click at [1465, 714] on span "Ask" at bounding box center [1457, 715] width 19 height 13
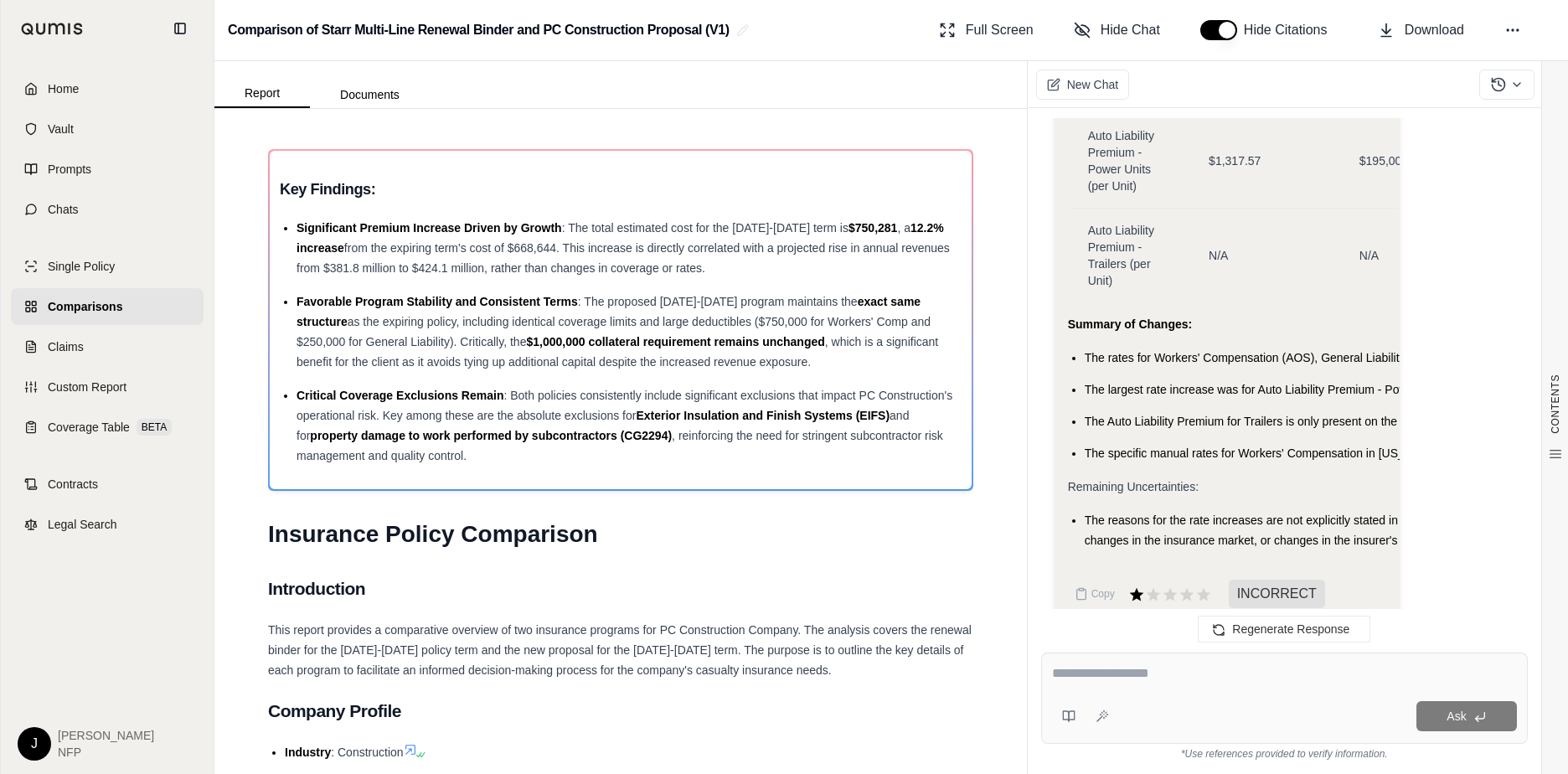
scroll to position [0, 13]
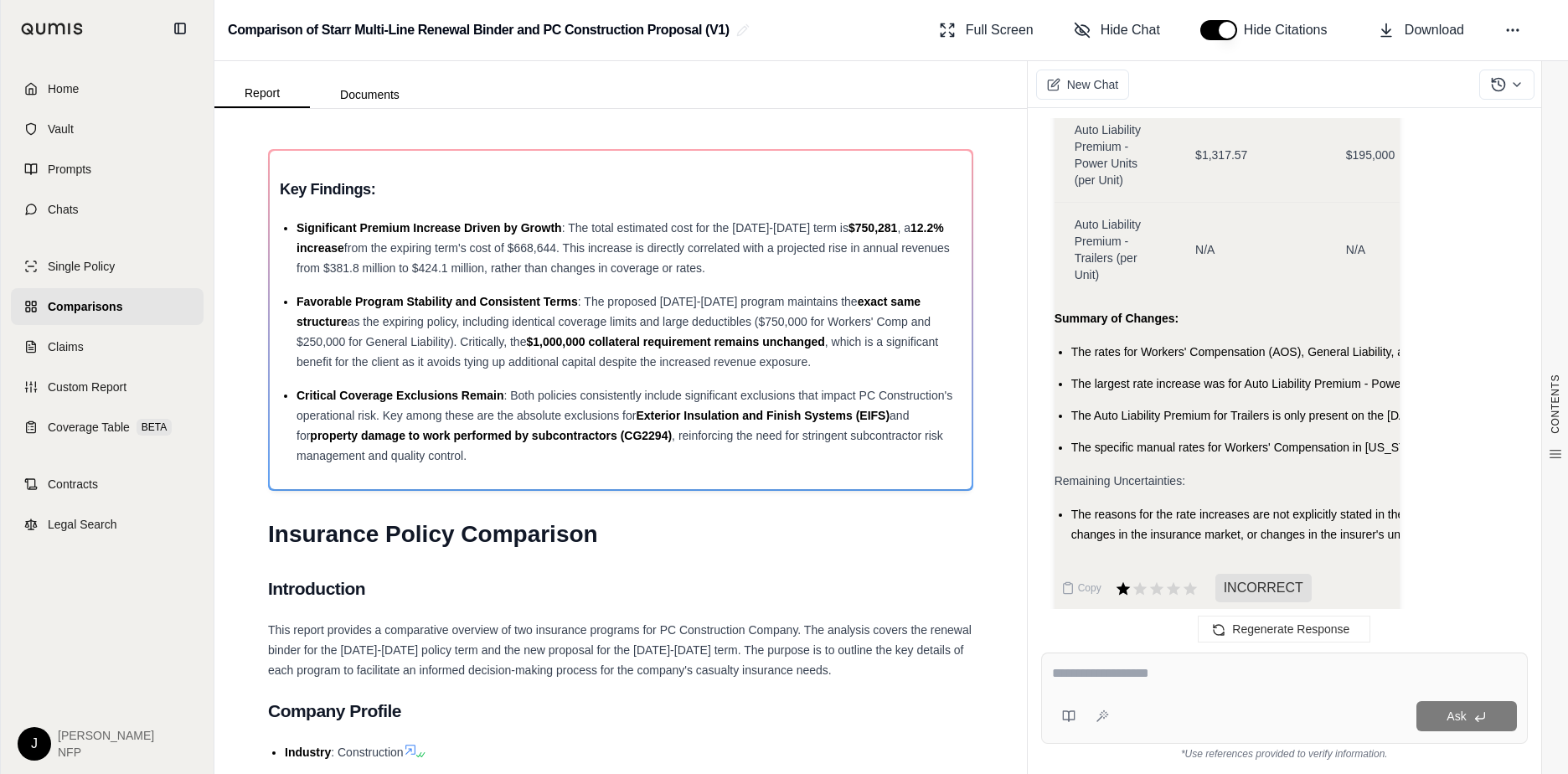
click at [1092, 669] on textarea at bounding box center [1284, 673] width 465 height 20
type textarea "**********"
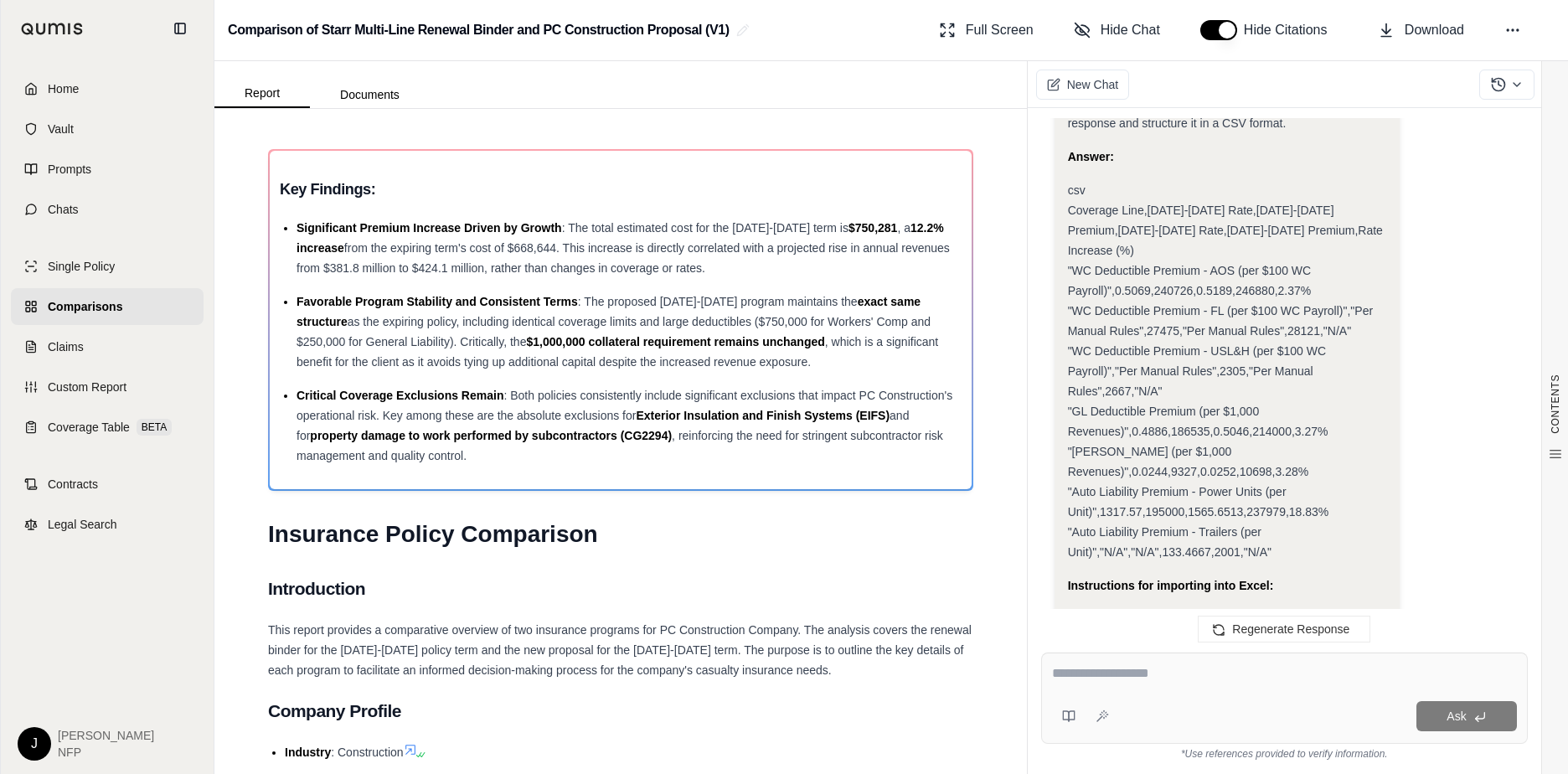
scroll to position [9187, 0]
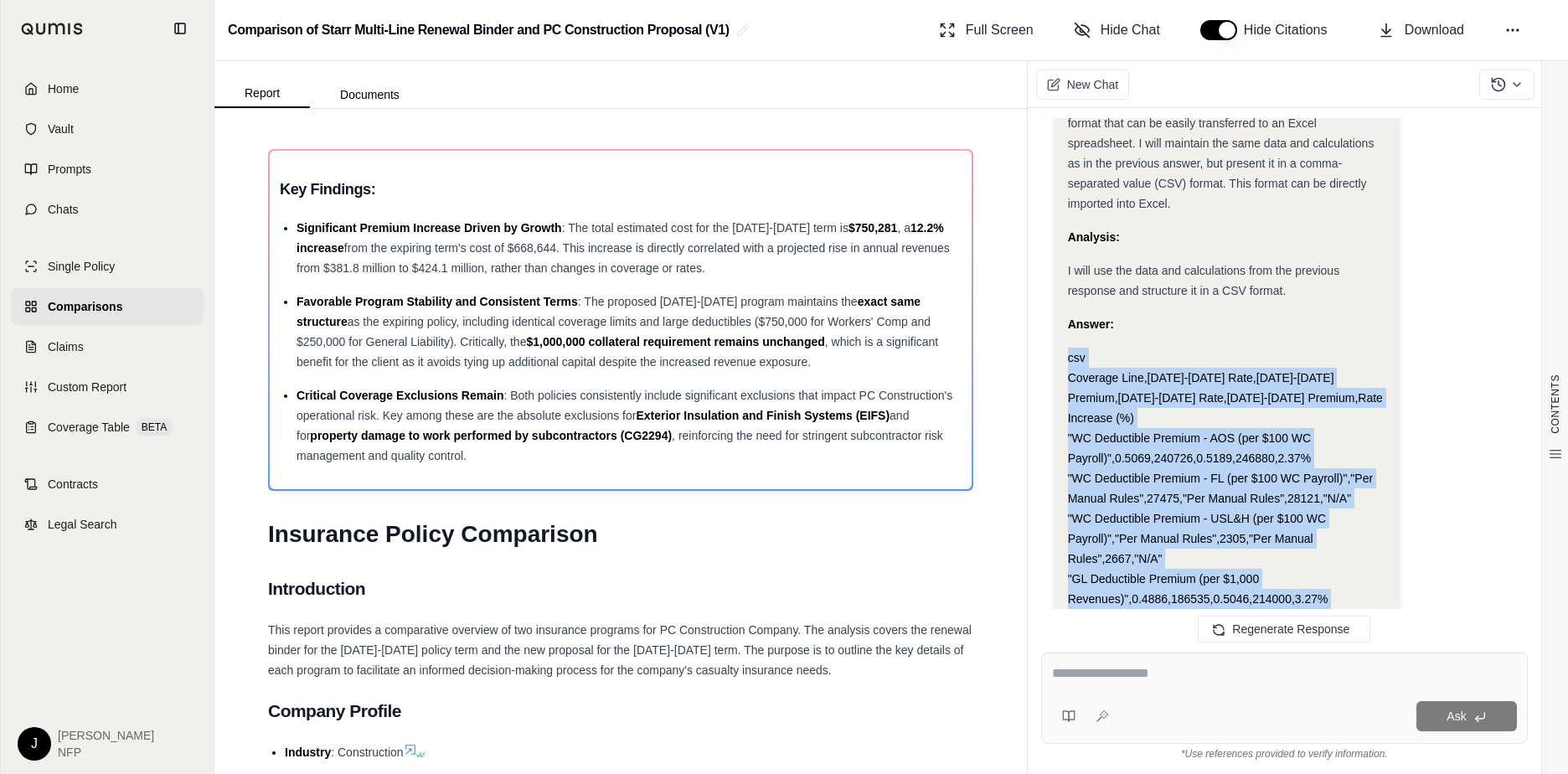
drag, startPoint x: 1067, startPoint y: 198, endPoint x: 1271, endPoint y: 544, distance: 401.7
click at [1271, 544] on div "Okay, I will provide the premium and rate comparison in a format that can be ea…" at bounding box center [1227, 595] width 345 height 1031
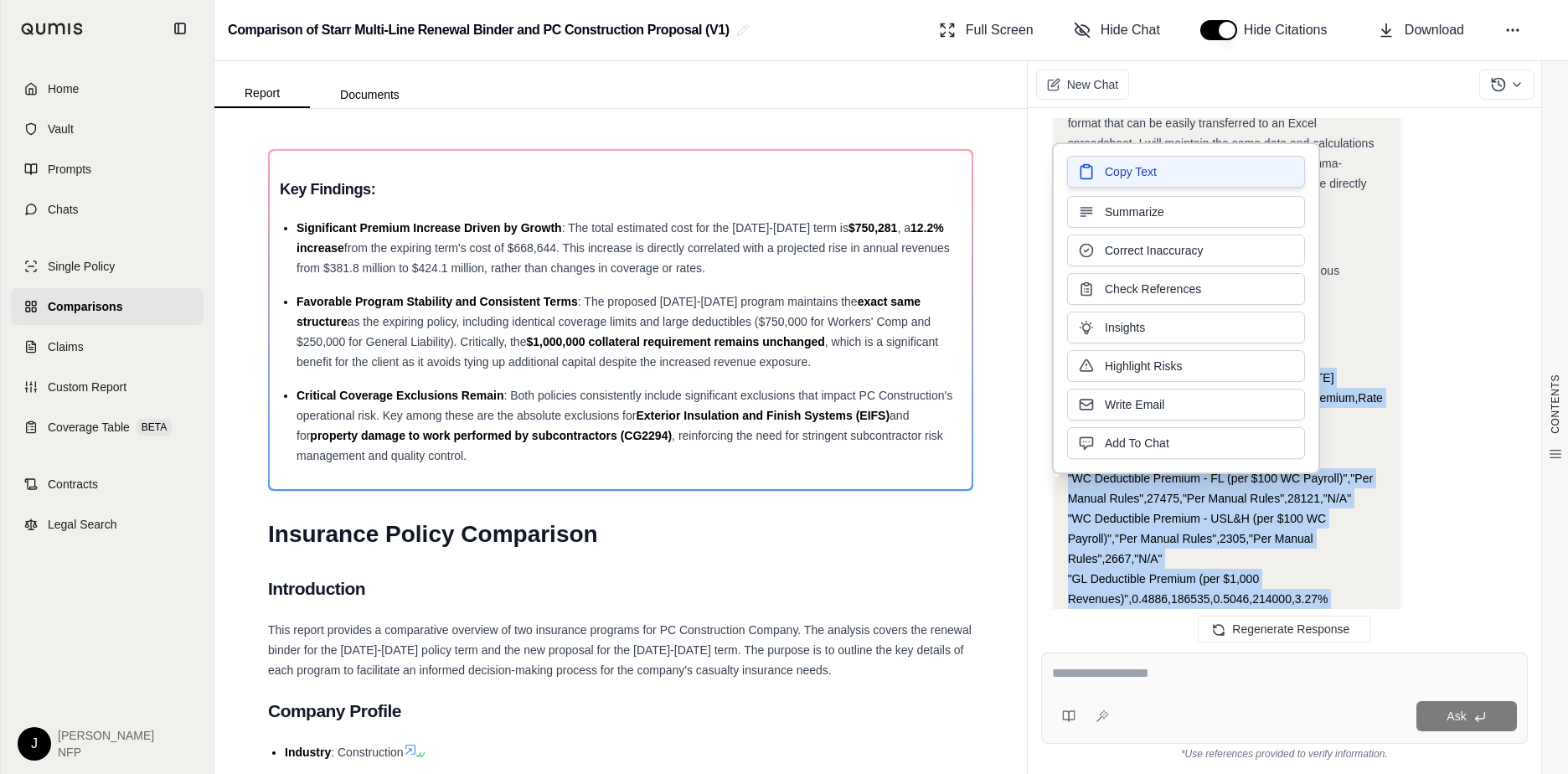
click at [1138, 169] on span "Copy Text" at bounding box center [1131, 171] width 52 height 17
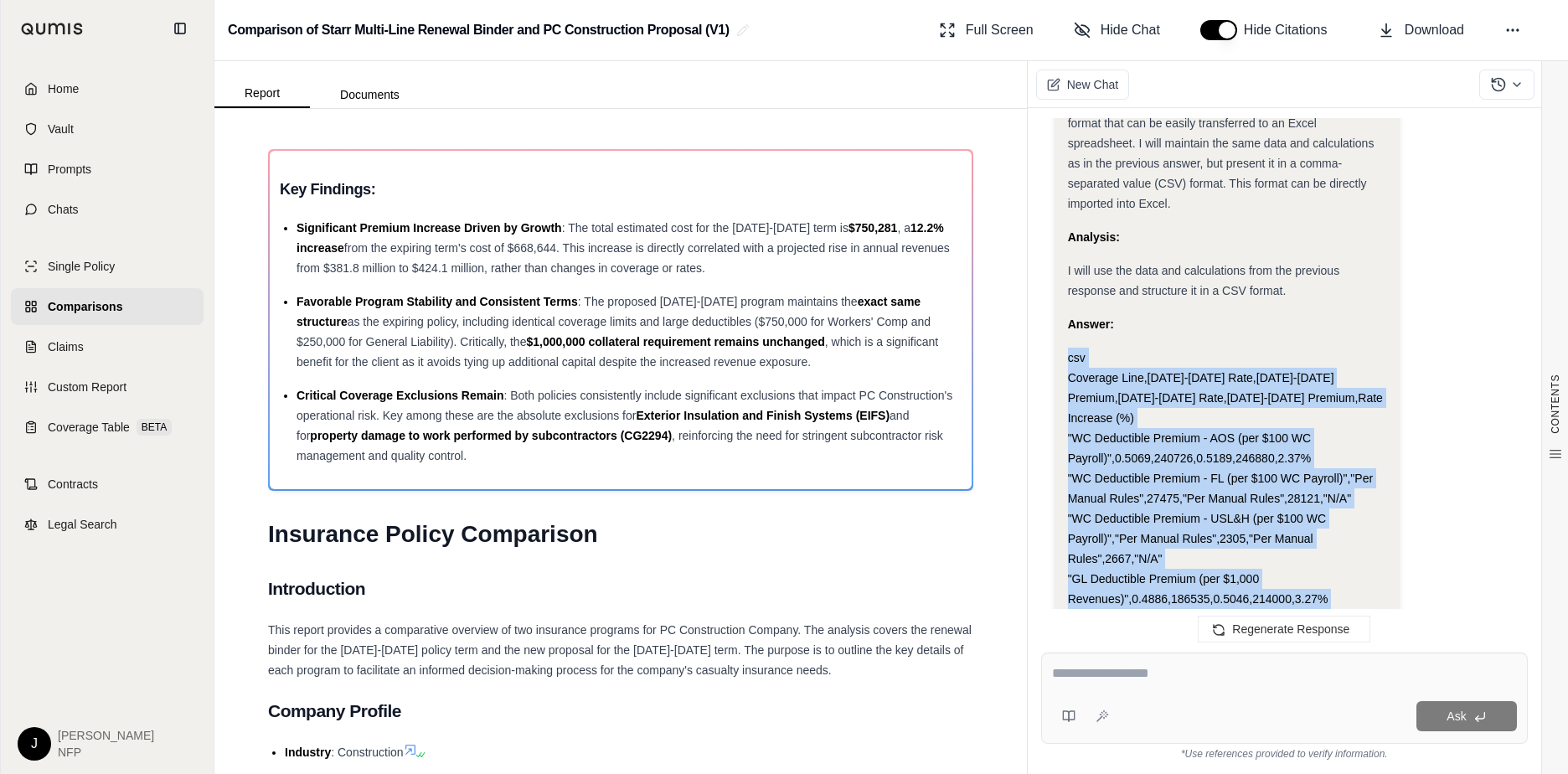
drag, startPoint x: 1142, startPoint y: 384, endPoint x: 1111, endPoint y: 270, distance: 118.1
click at [1142, 511] on span ""WC Deductible Premium - USL&H (per $100 WC Payroll)","Per Manual Rules",2305,"…" at bounding box center [1197, 538] width 258 height 54
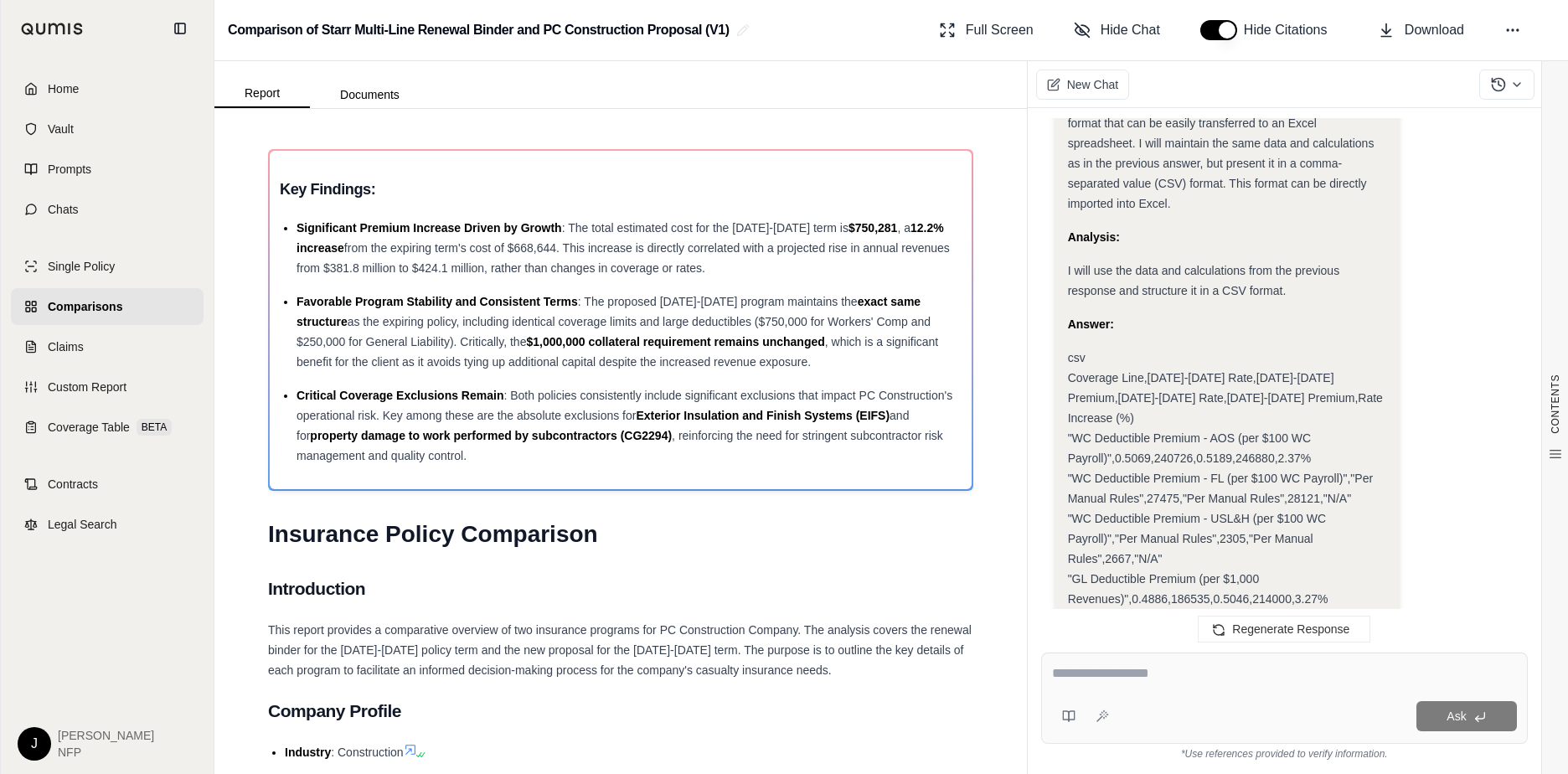
click at [1162, 431] on span ""WC Deductible Premium - AOS (per $100 WC Payroll)",0.5069,240726,0.5189,246880…" at bounding box center [1190, 448] width 244 height 34
click at [1096, 348] on div "csv Coverage Line,2025-2026 Rate,2025-2026 Premium,2026-2027 Rate,2026-2027 Pre…" at bounding box center [1228, 538] width 318 height 382
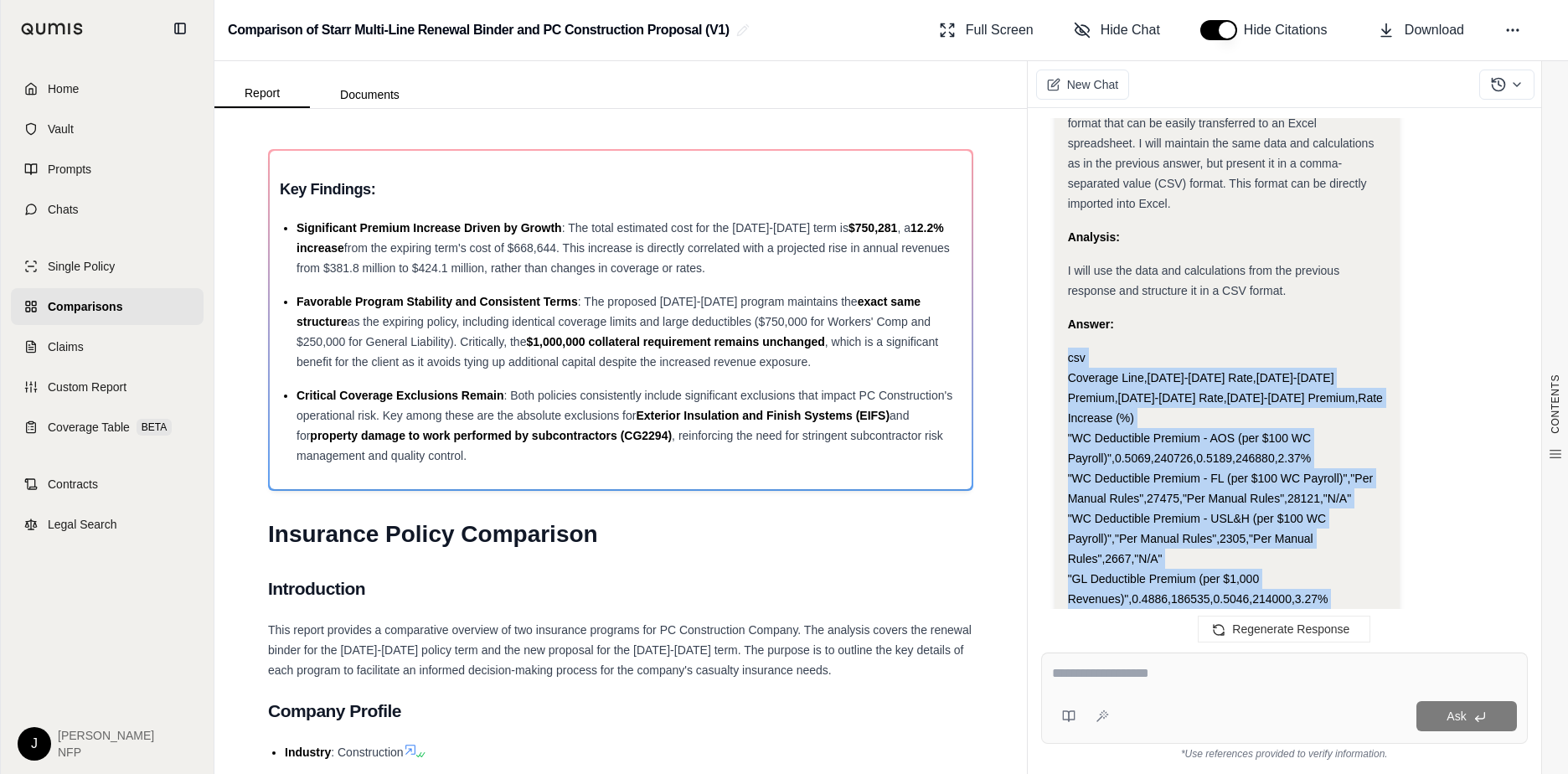
drag, startPoint x: 1070, startPoint y: 200, endPoint x: 1307, endPoint y: 535, distance: 410.4
click at [1307, 535] on div "csv Coverage Line,2025-2026 Rate,2025-2026 Premium,2026-2027 Rate,2026-2027 Pre…" at bounding box center [1228, 538] width 318 height 382
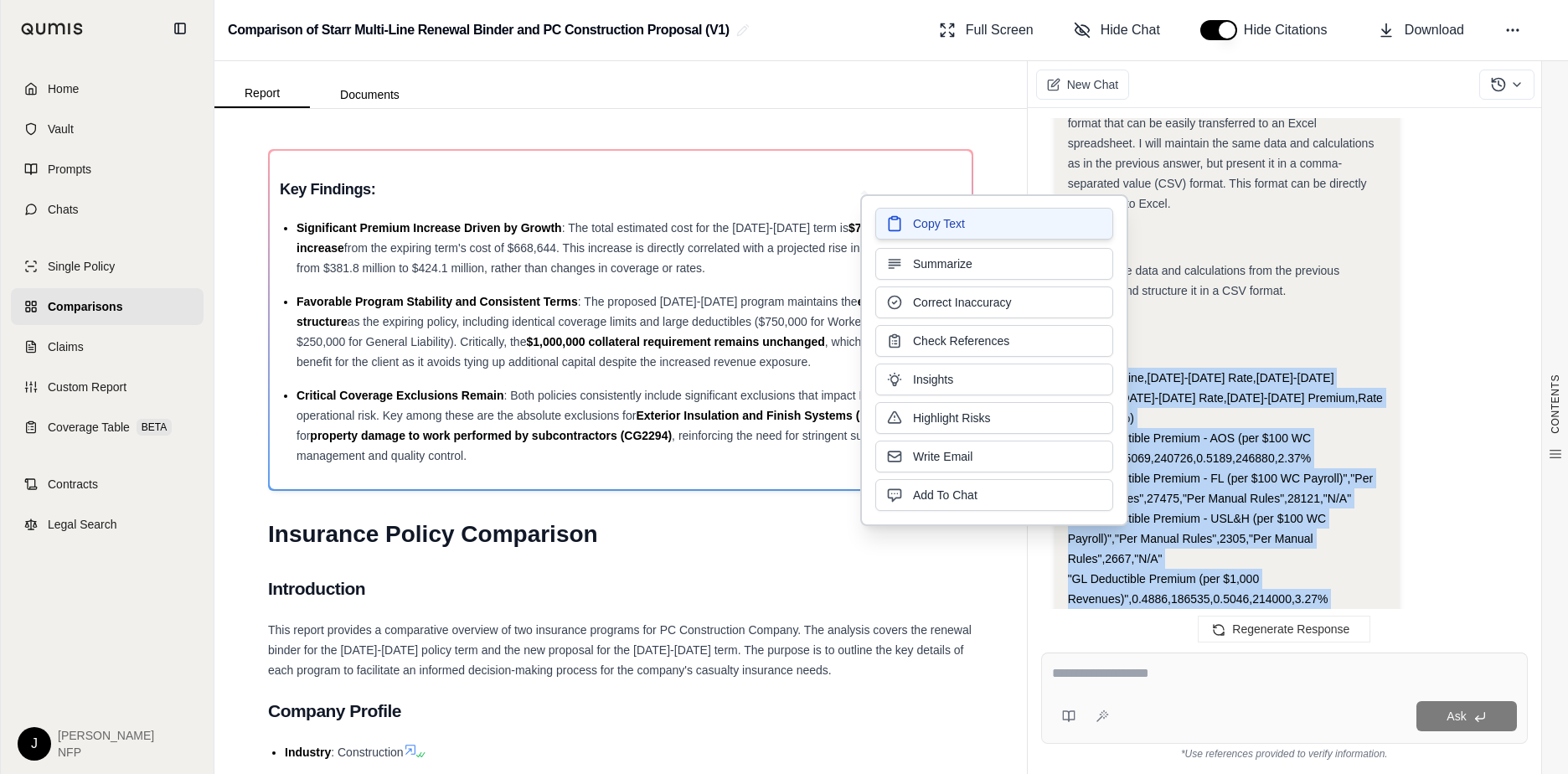
drag, startPoint x: 1079, startPoint y: 247, endPoint x: 927, endPoint y: 224, distance: 153.7
click at [927, 224] on span "Copy Text" at bounding box center [939, 223] width 52 height 17
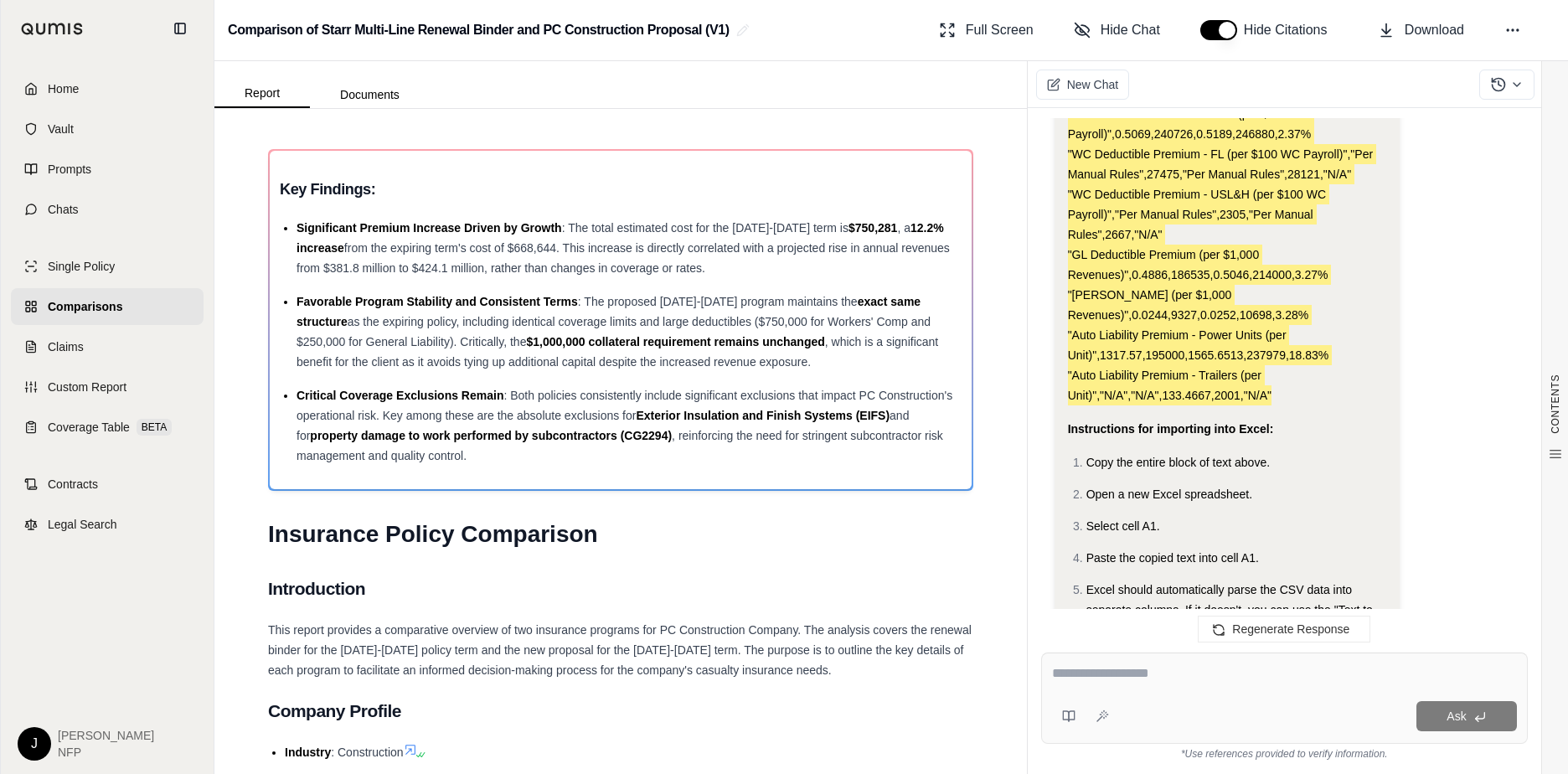
scroll to position [9522, 0]
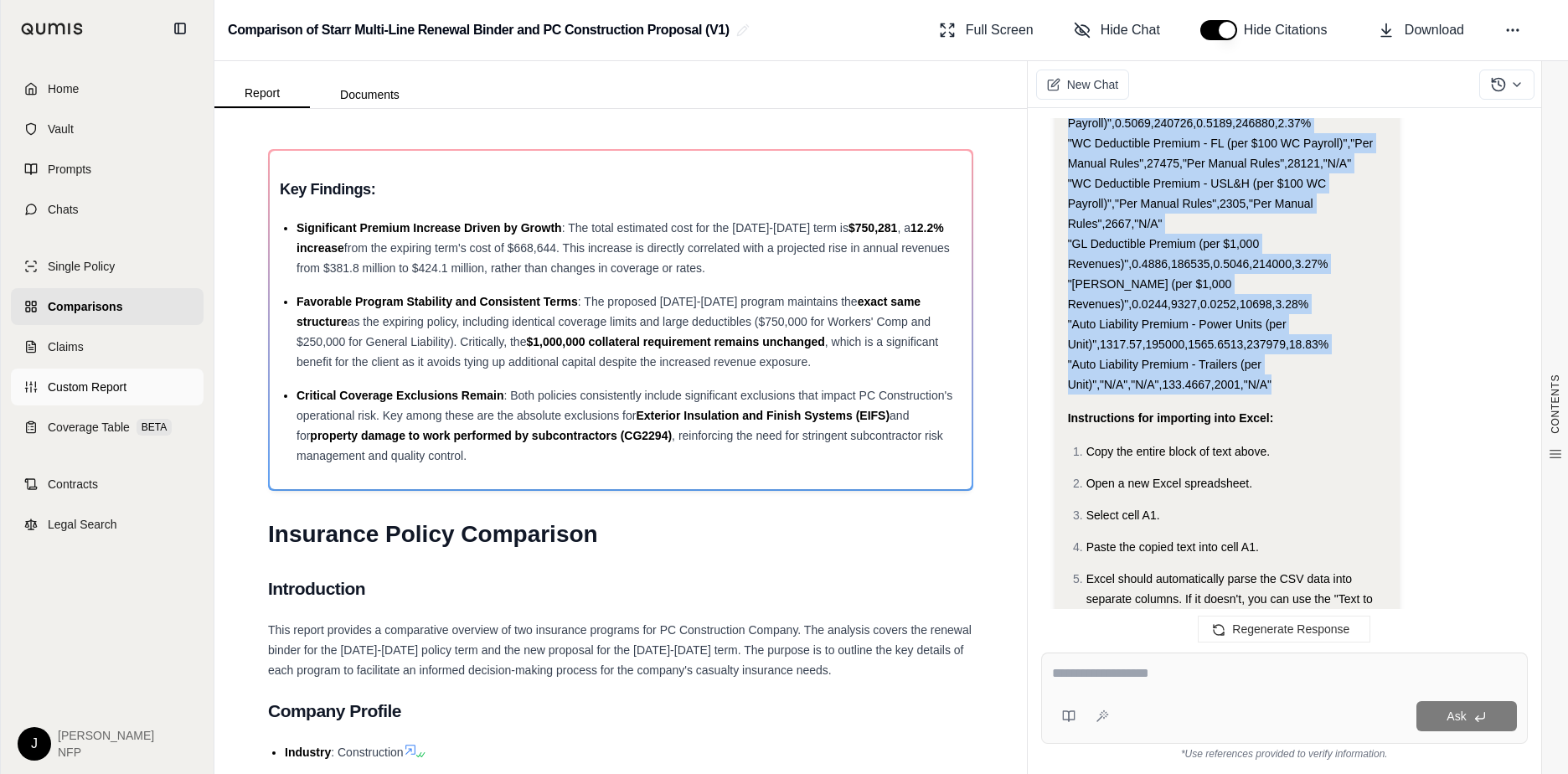
click at [88, 393] on span "Custom Report" at bounding box center [87, 386] width 78 height 17
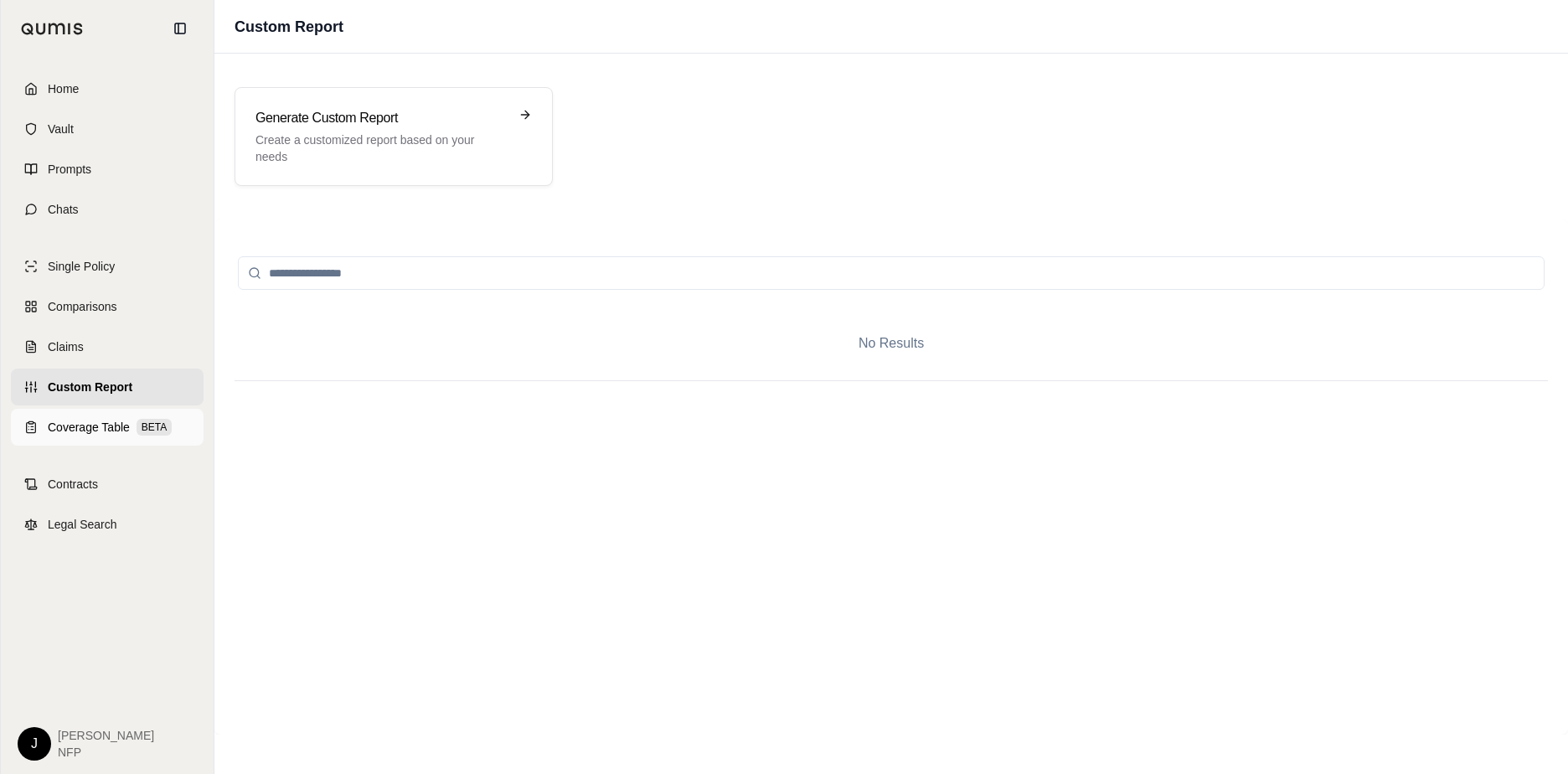
click at [97, 423] on span "Coverage Table" at bounding box center [89, 426] width 82 height 17
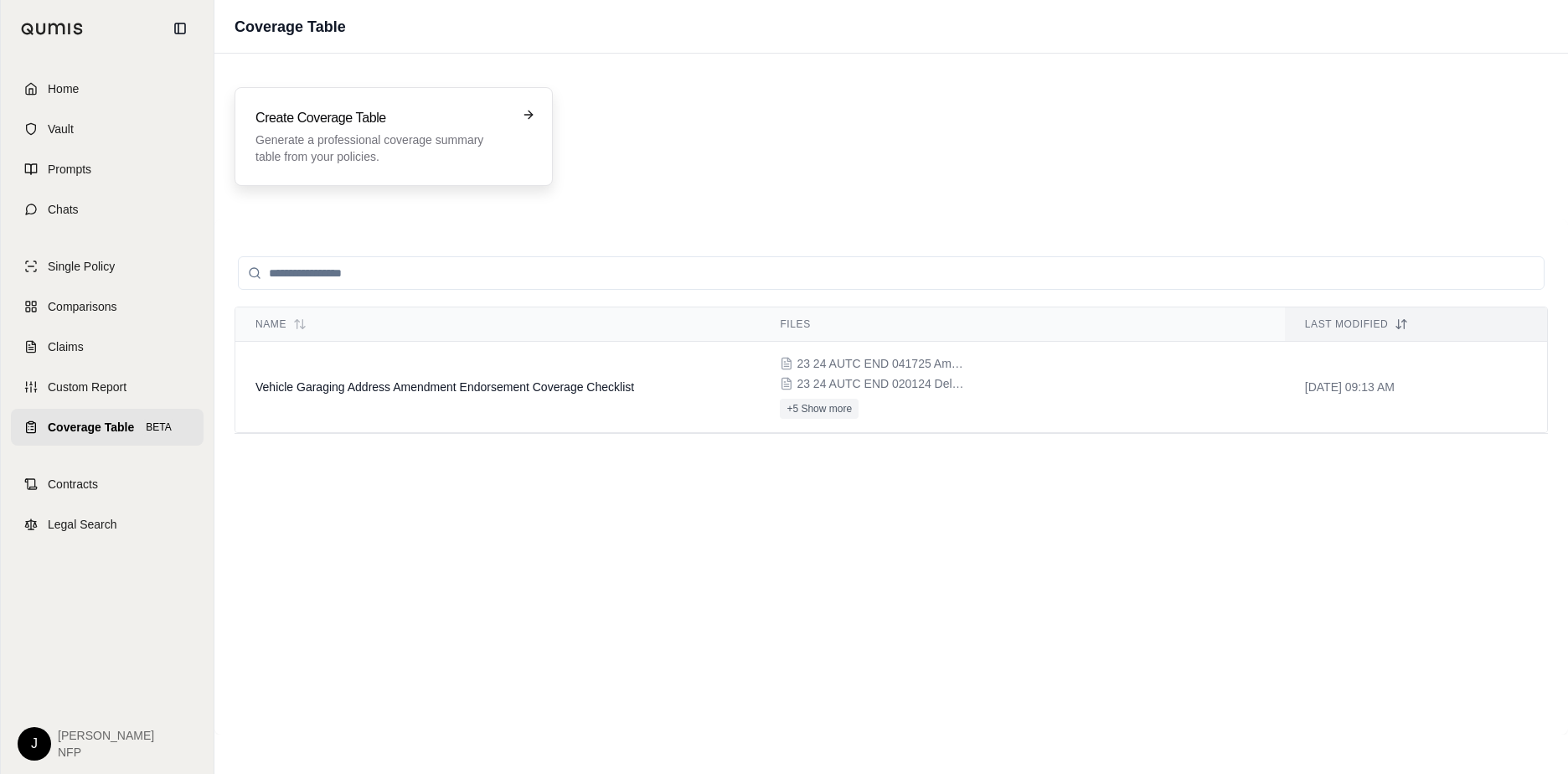
click at [433, 139] on p "Generate a professional coverage summary table from your policies." at bounding box center [382, 148] width 253 height 34
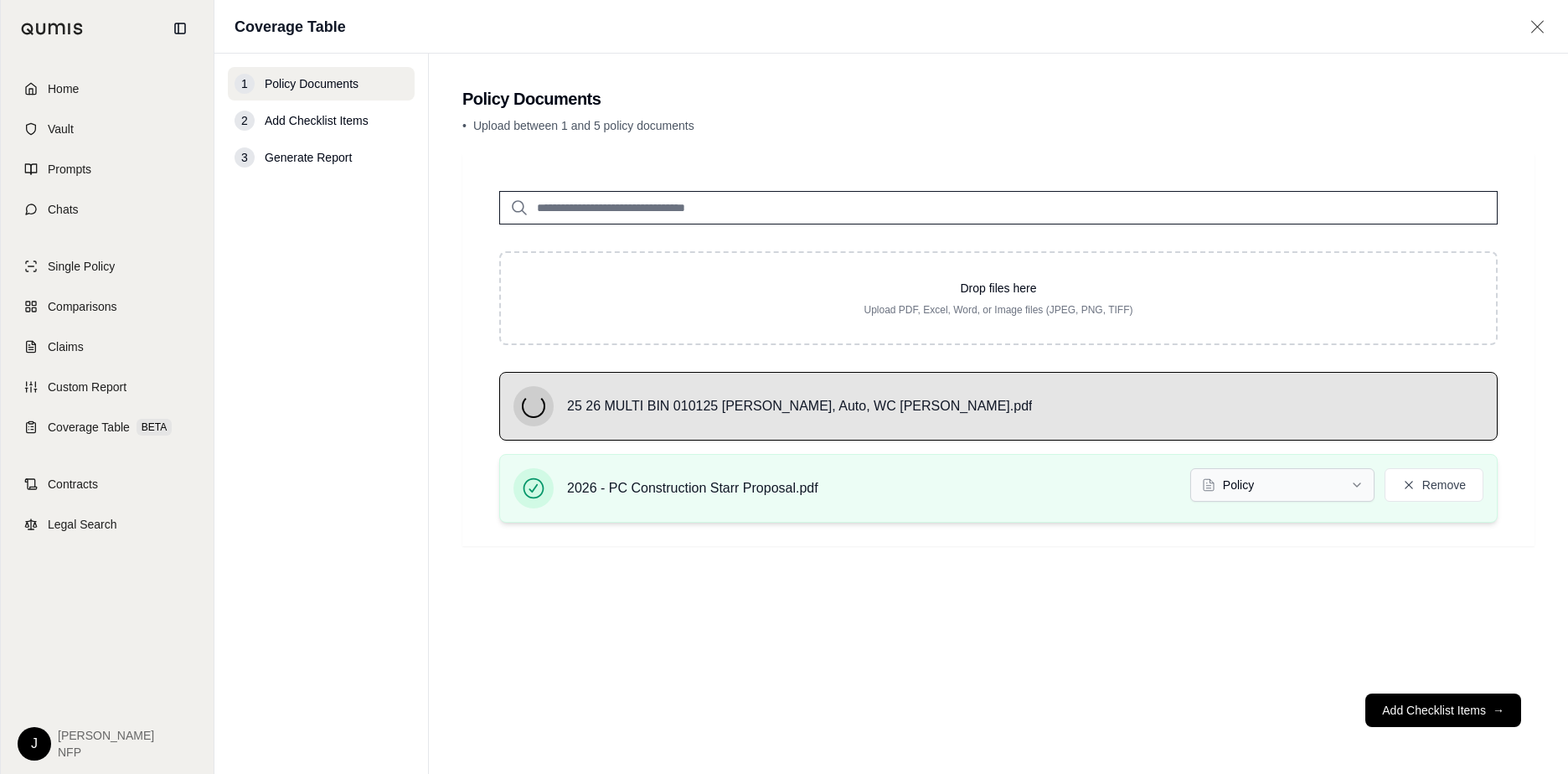
click at [1338, 497] on html "Home Vault Prompts Chats Single Policy Comparisons Claims Custom Report Coverag…" at bounding box center [784, 387] width 1568 height 774
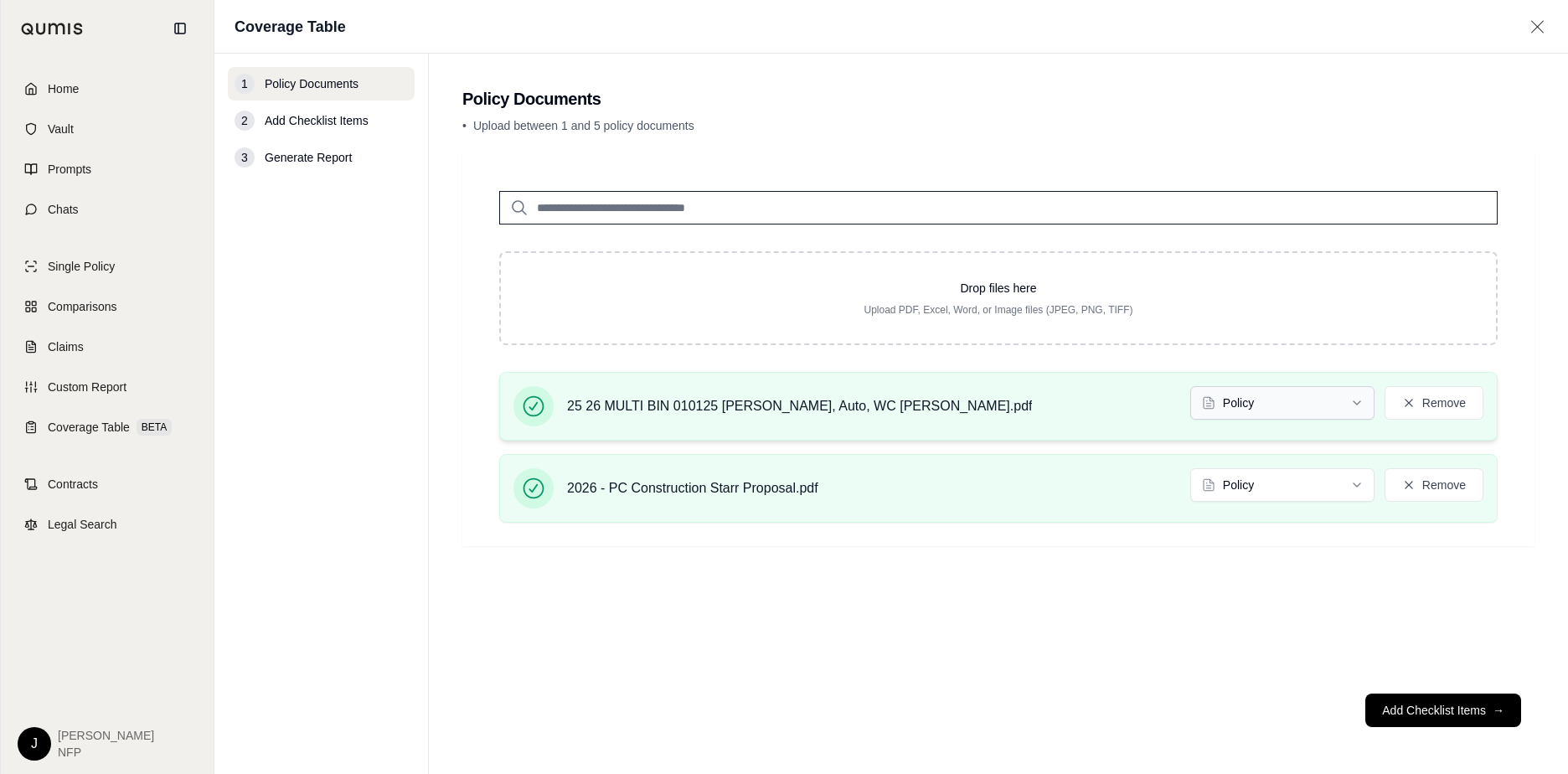
click at [1296, 409] on html "Home Vault Prompts Chats Single Policy Comparisons Claims Custom Report Coverag…" at bounding box center [784, 387] width 1568 height 774
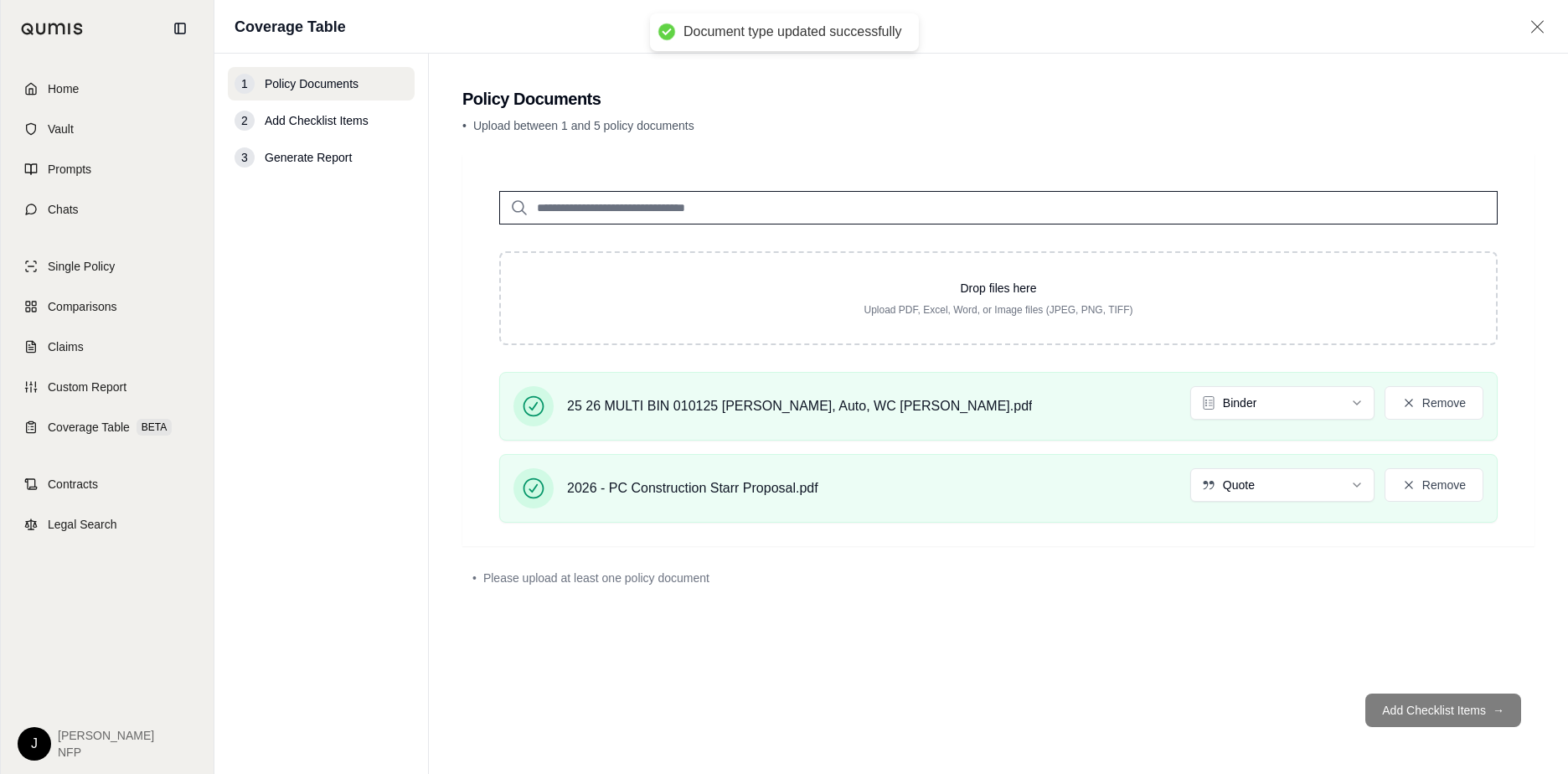
click at [1426, 711] on footer "Add Checklist Items →" at bounding box center [998, 710] width 1072 height 60
click at [1206, 703] on footer "Add Checklist Items →" at bounding box center [998, 710] width 1072 height 60
click at [355, 127] on span "Add Checklist Items" at bounding box center [316, 120] width 104 height 17
click at [326, 111] on div "2 Add Checklist Items" at bounding box center [321, 120] width 187 height 34
click at [320, 115] on span "Add Checklist Items" at bounding box center [316, 120] width 104 height 17
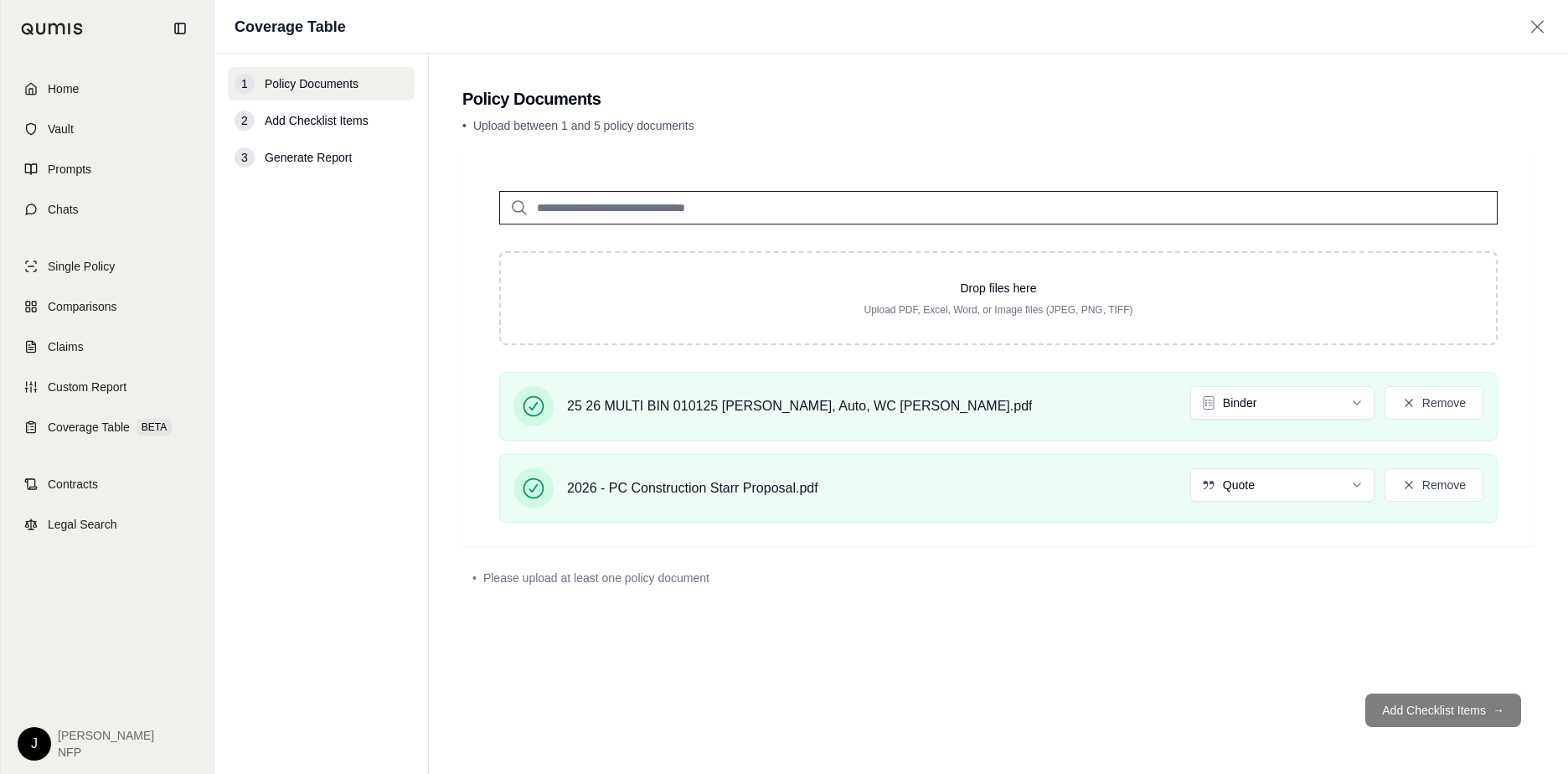
click at [317, 117] on span "Add Checklist Items" at bounding box center [316, 120] width 104 height 17
click at [1347, 680] on footer "Add Checklist Items →" at bounding box center [998, 710] width 1072 height 60
click at [937, 559] on div "• Please upload at least one policy document" at bounding box center [998, 577] width 1072 height 37
